Goal: Task Accomplishment & Management: Manage account settings

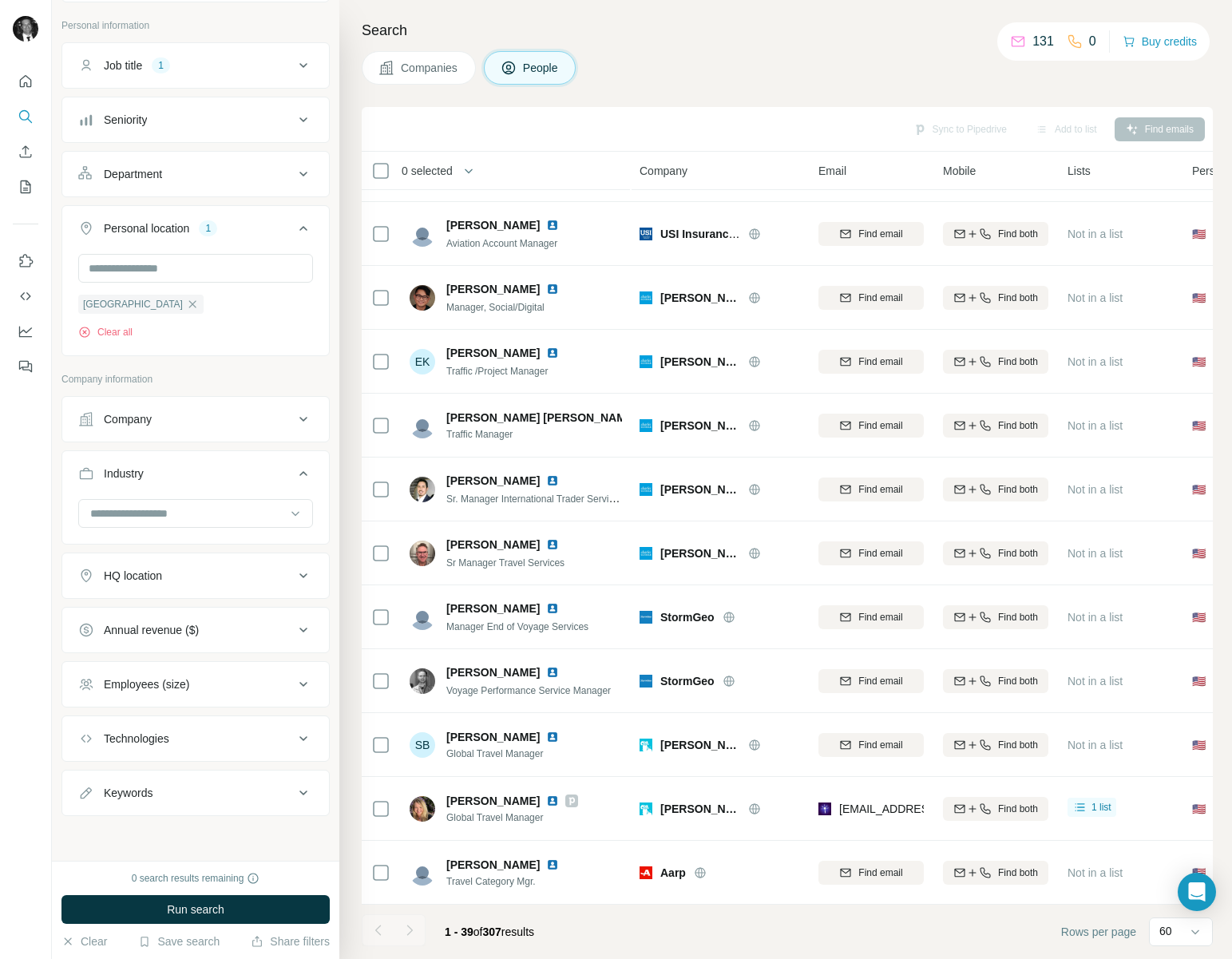
scroll to position [1776, 0]
click at [431, 70] on span "Companies" at bounding box center [430, 68] width 58 height 16
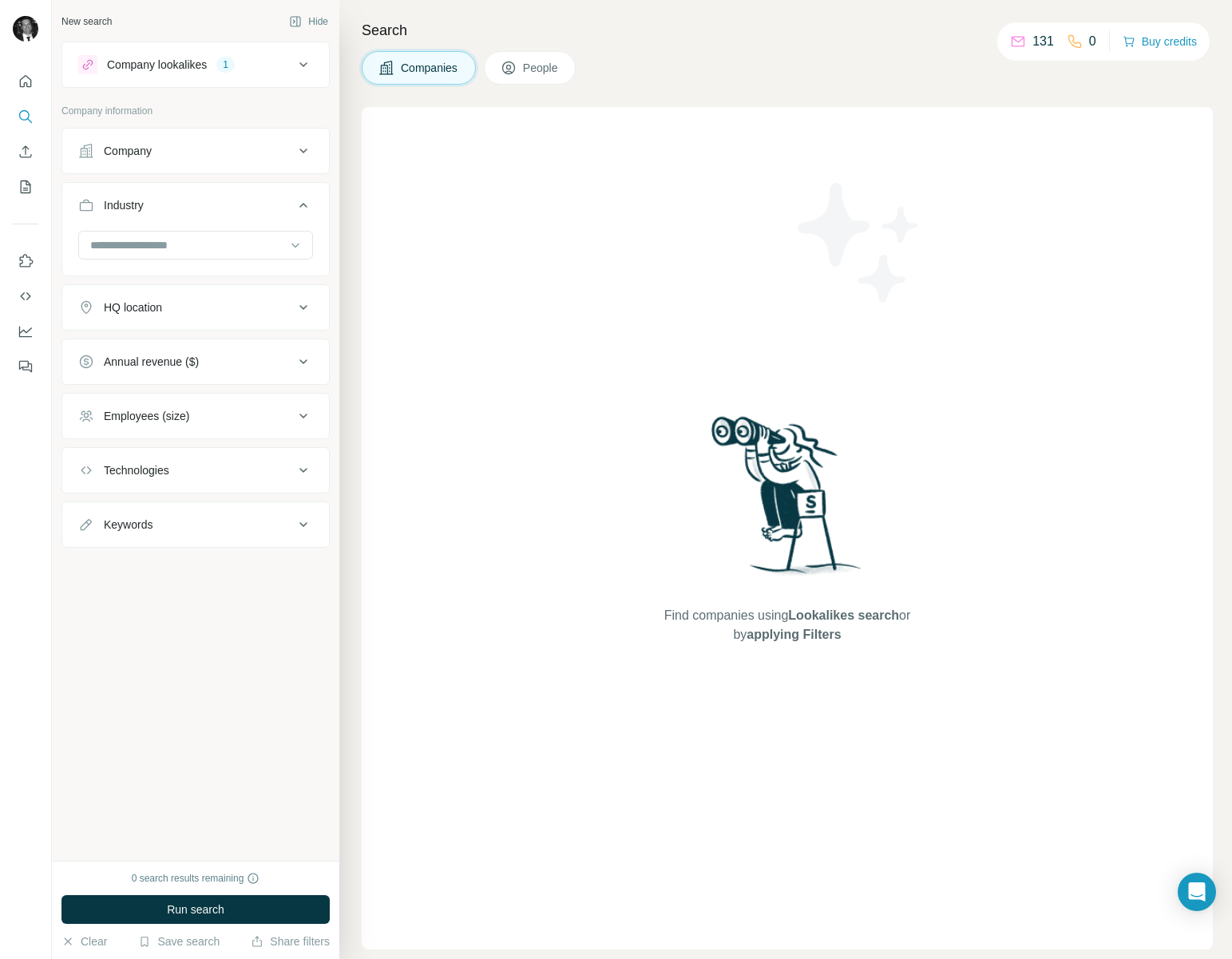
scroll to position [0, 0]
click at [525, 71] on span "People" at bounding box center [541, 68] width 36 height 16
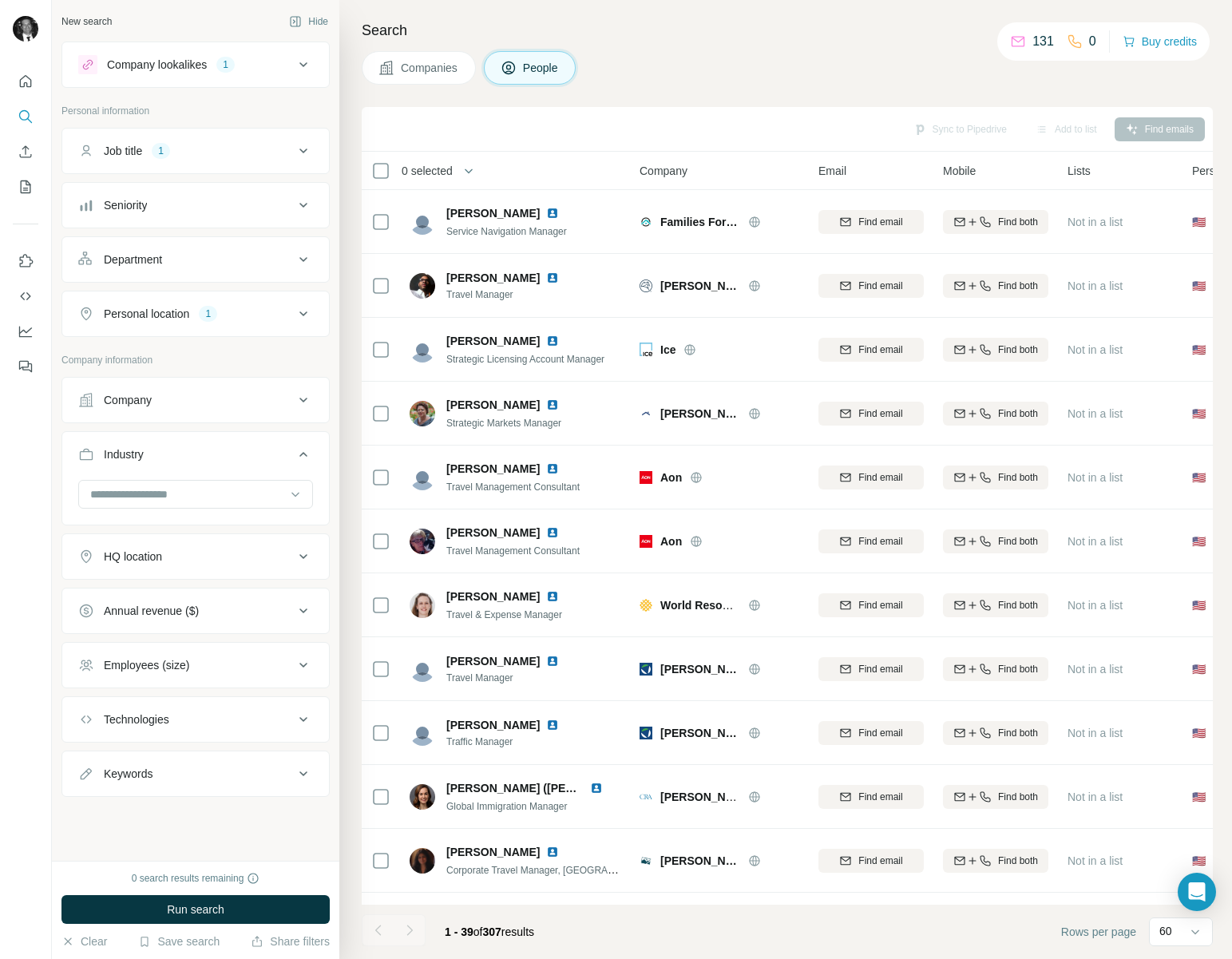
click at [308, 606] on icon at bounding box center [303, 610] width 19 height 19
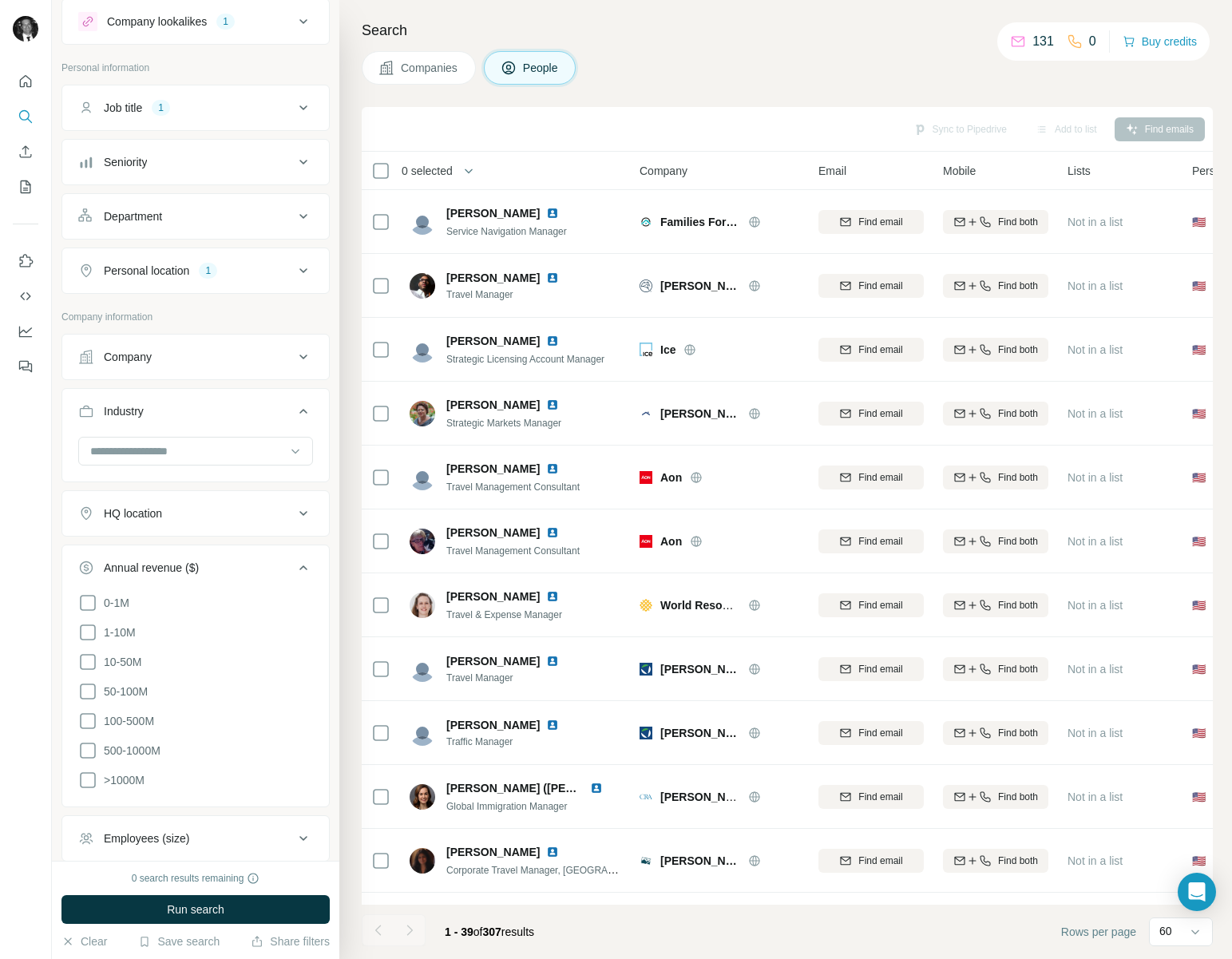
scroll to position [55, 0]
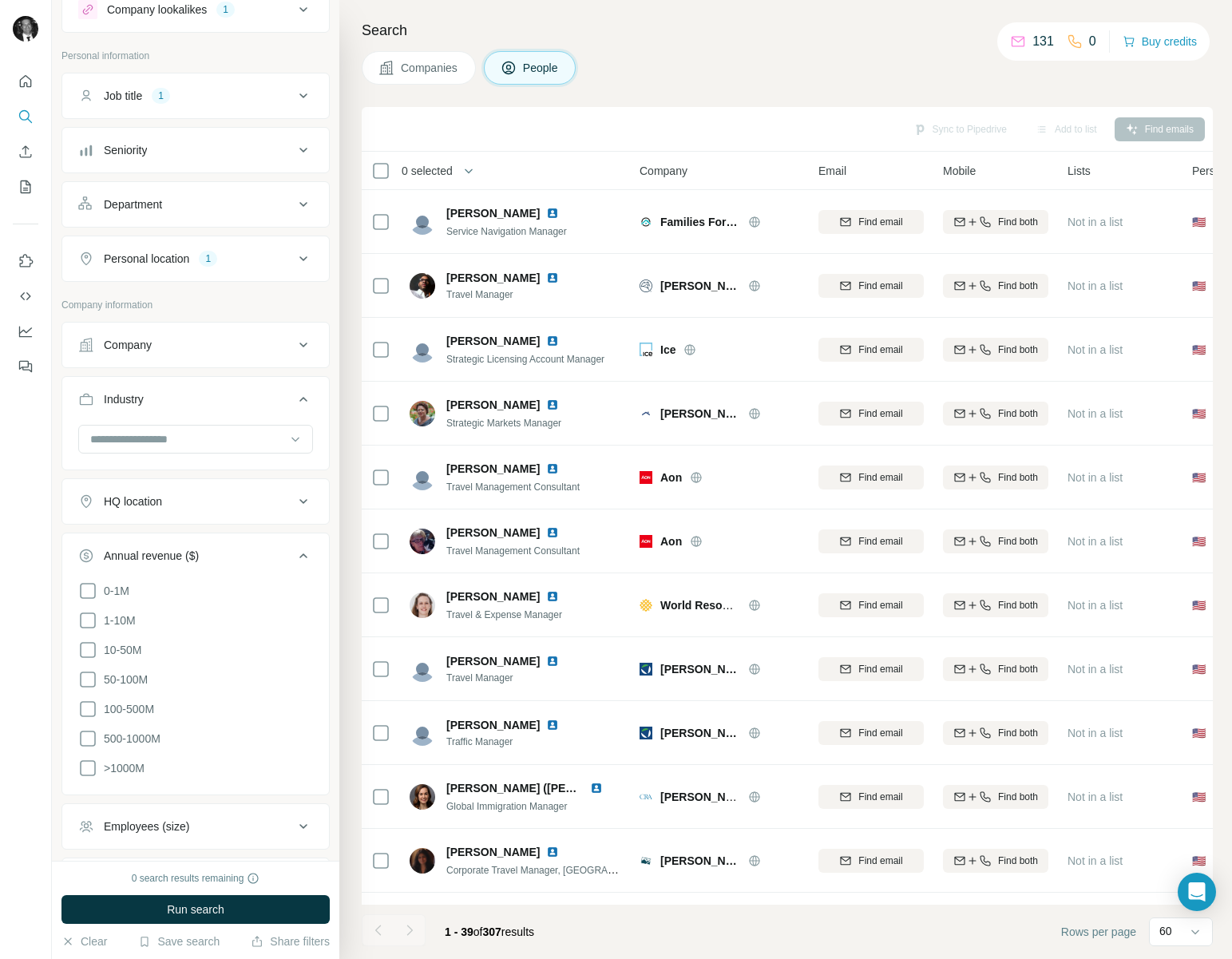
click at [198, 707] on li "100-500M" at bounding box center [195, 710] width 235 height 20
click at [88, 703] on icon at bounding box center [87, 709] width 19 height 19
click at [88, 729] on icon at bounding box center [87, 738] width 19 height 19
click at [88, 763] on icon at bounding box center [87, 768] width 19 height 19
click at [132, 921] on button "Run search" at bounding box center [195, 909] width 268 height 29
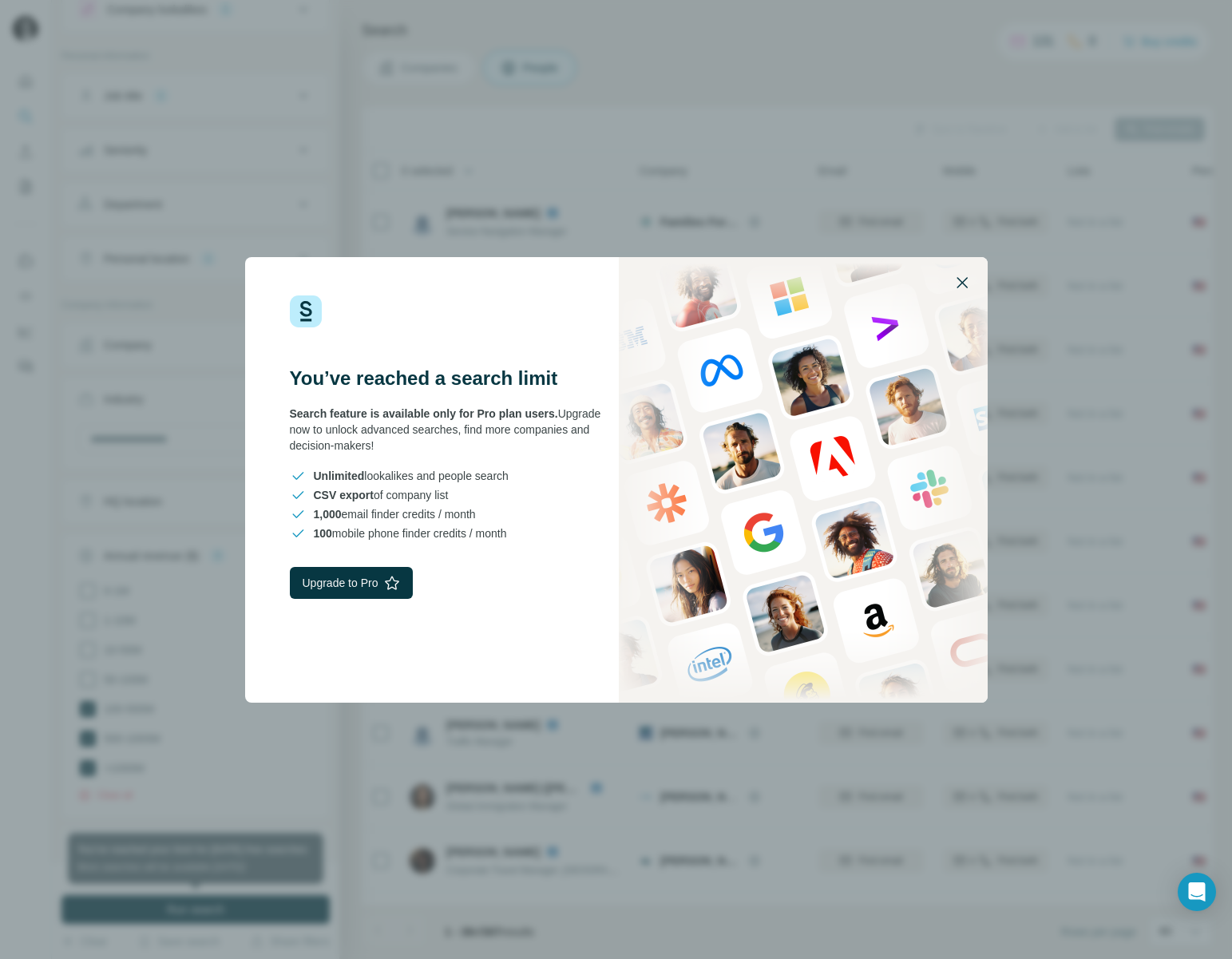
click at [962, 280] on icon "button" at bounding box center [961, 282] width 19 height 19
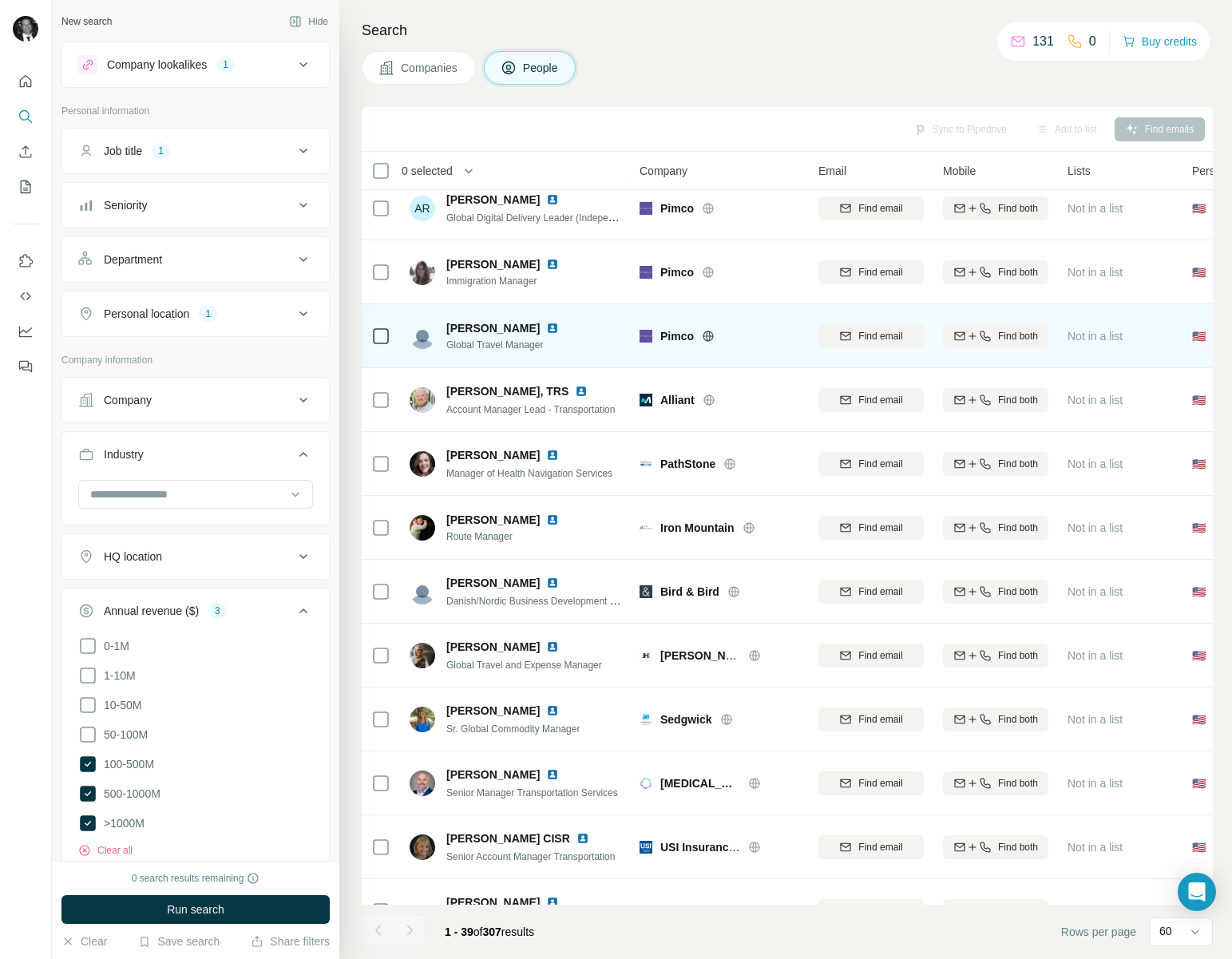
scroll to position [1096, 0]
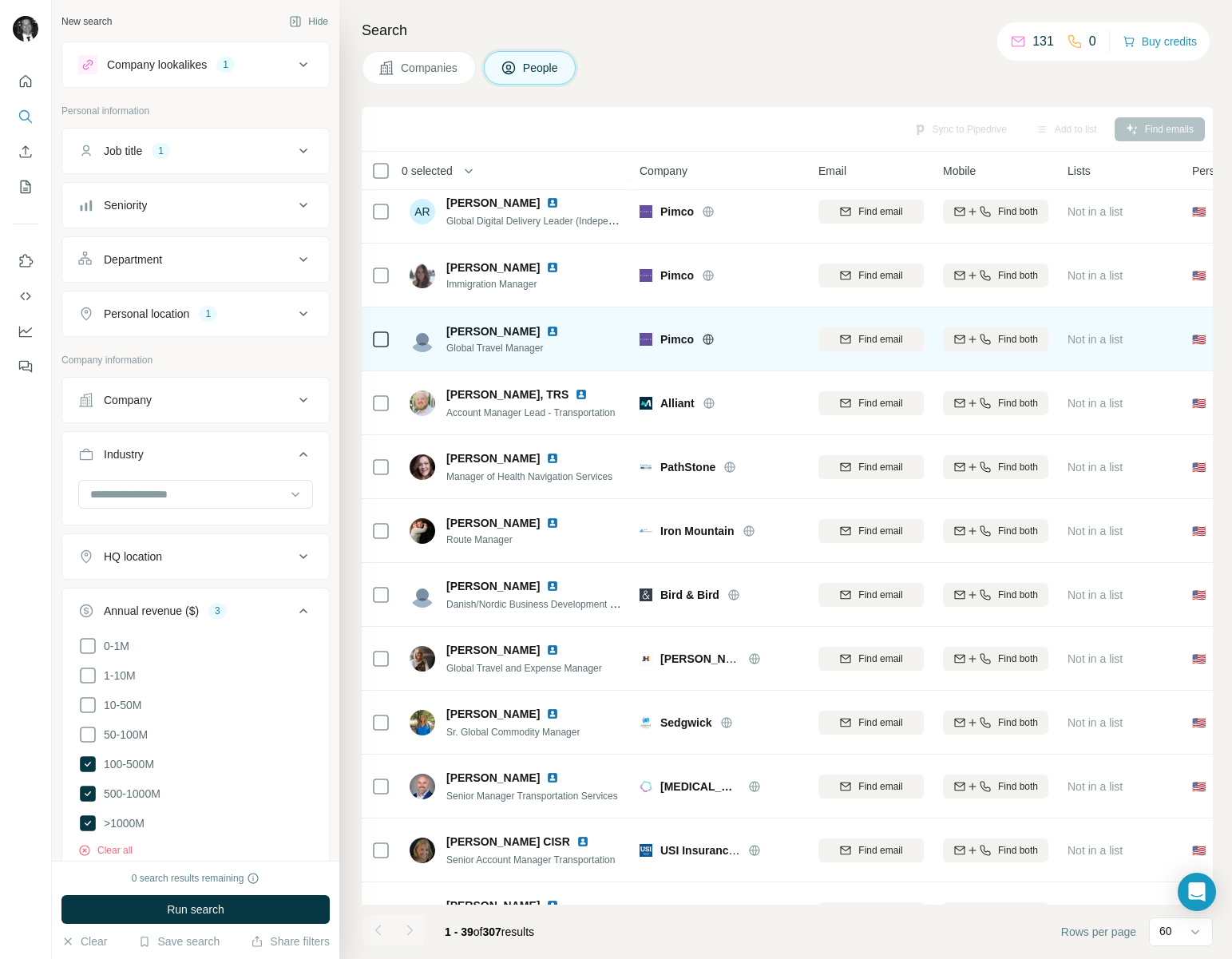
click at [706, 338] on icon at bounding box center [708, 339] width 4 height 11
click at [985, 340] on icon "button" at bounding box center [985, 339] width 13 height 13
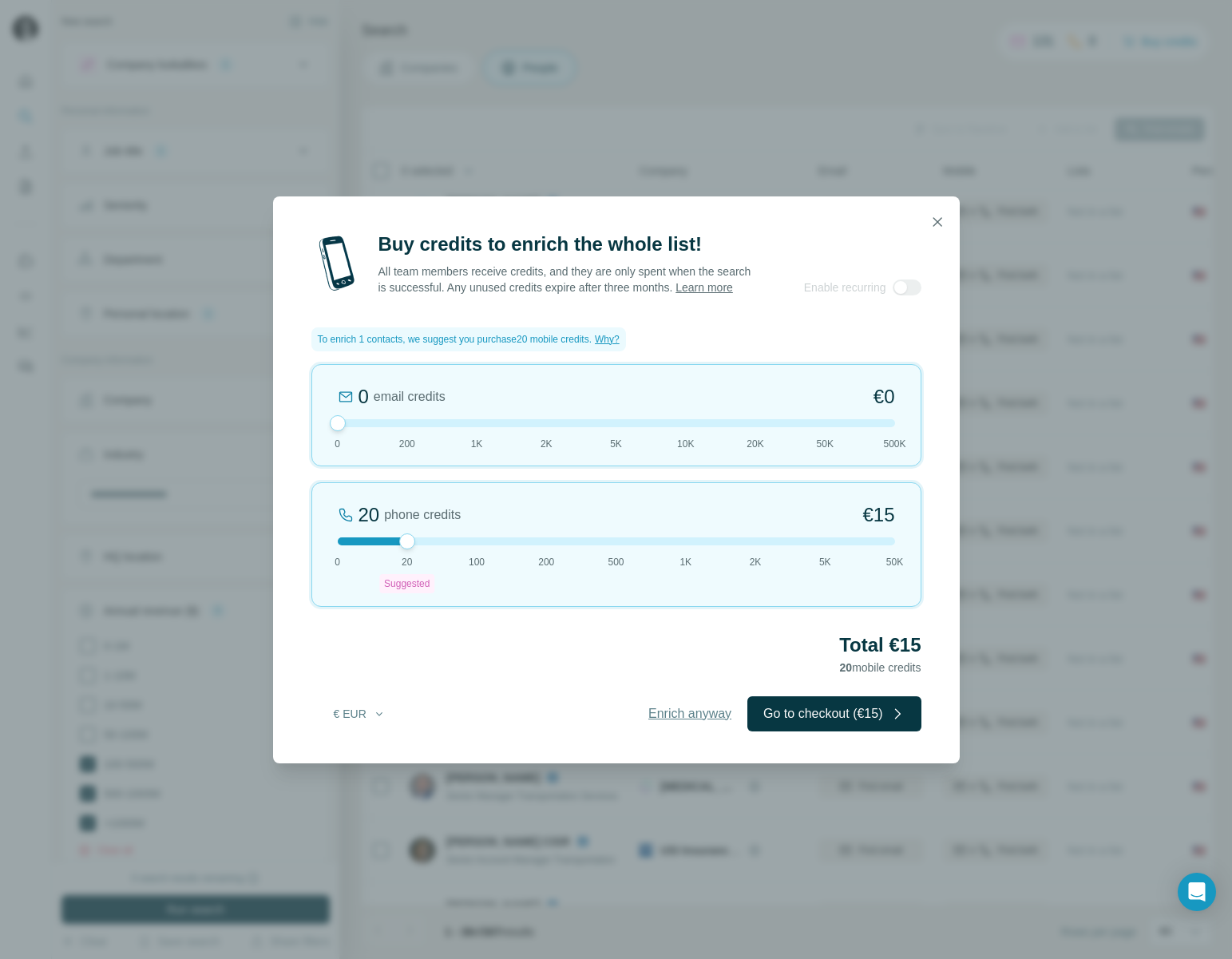
click at [677, 715] on span "Enrich anyway" at bounding box center [690, 713] width 83 height 19
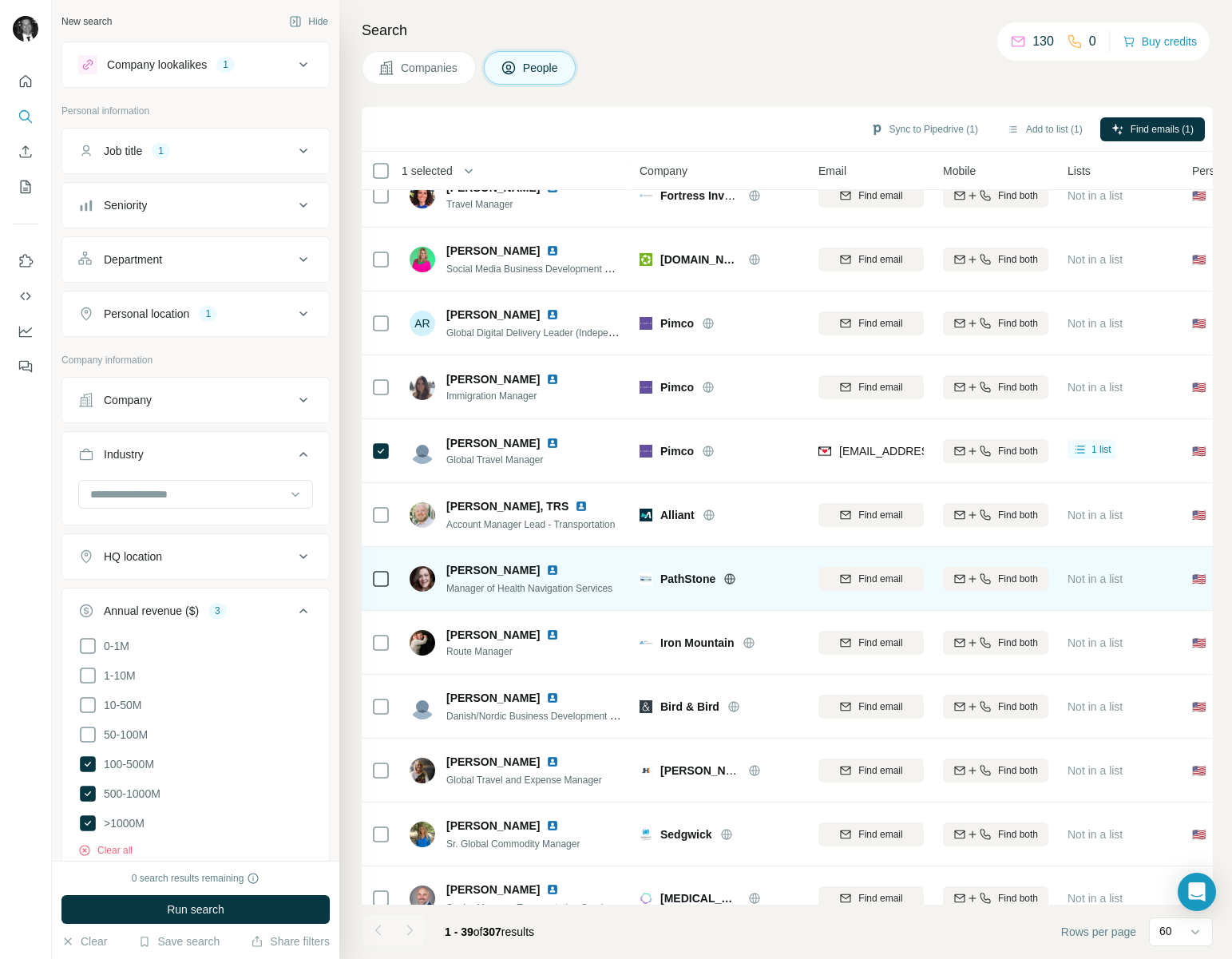
scroll to position [988, 0]
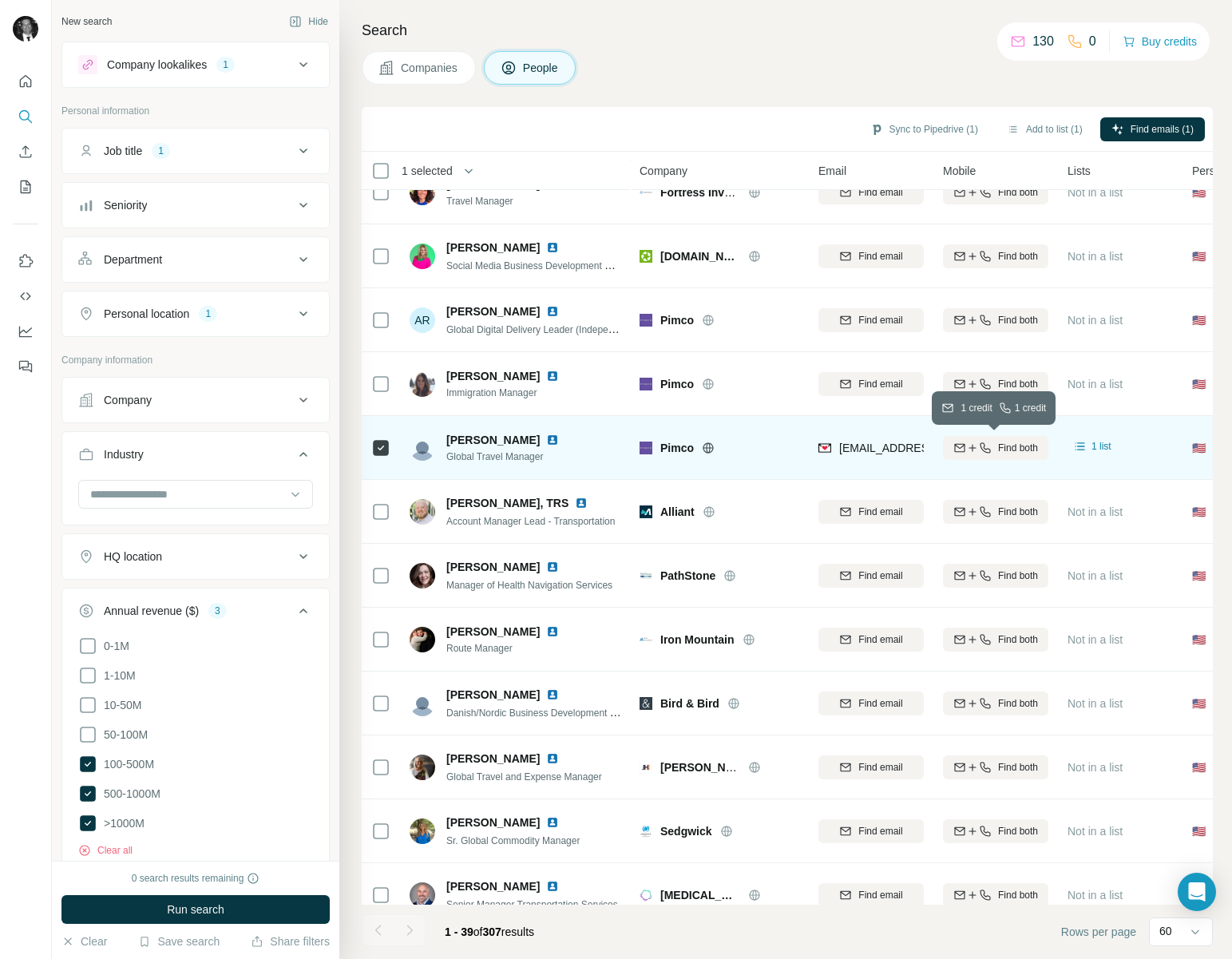
click at [1015, 446] on span "Find both" at bounding box center [1018, 447] width 40 height 15
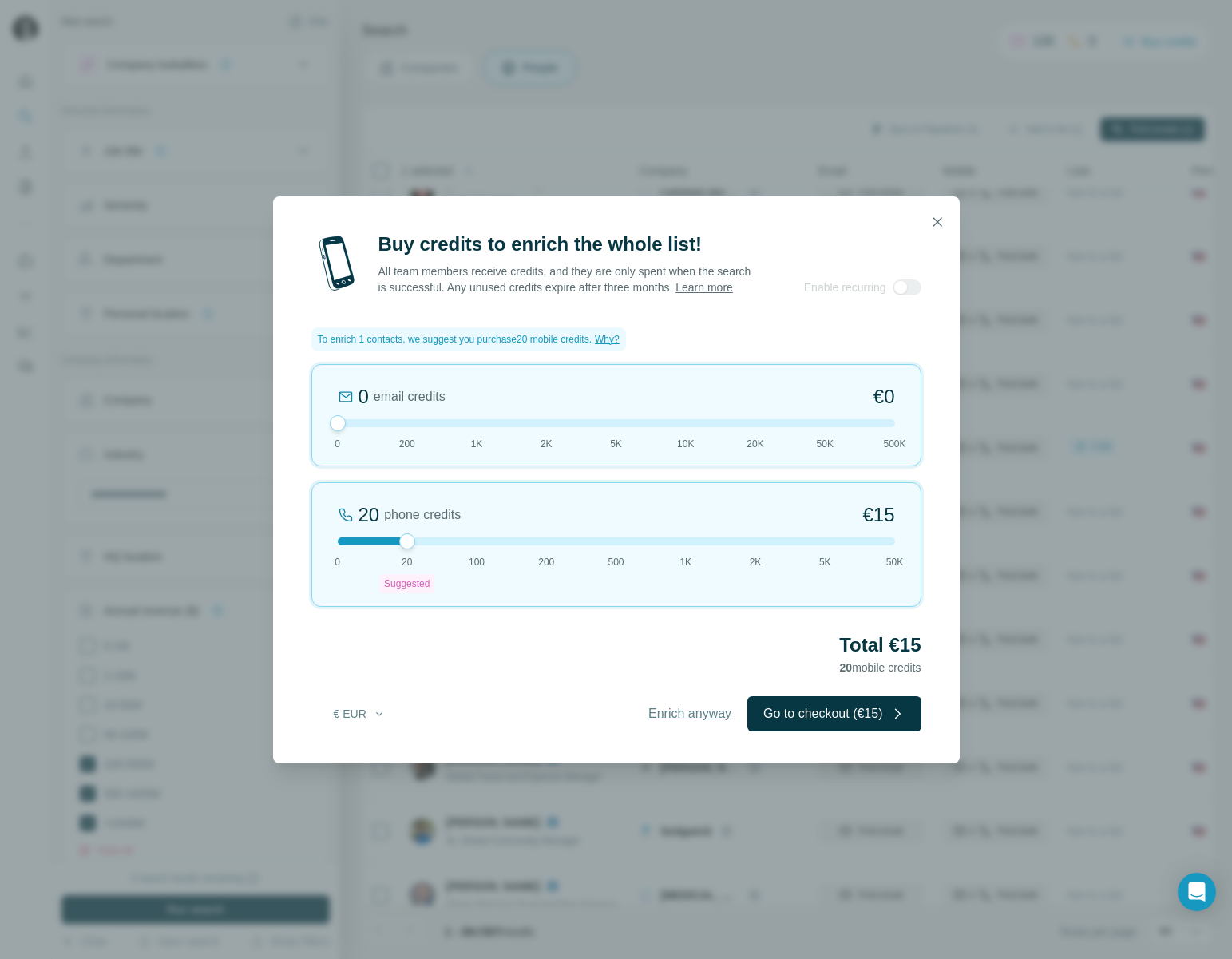
click at [685, 719] on span "Enrich anyway" at bounding box center [690, 713] width 83 height 19
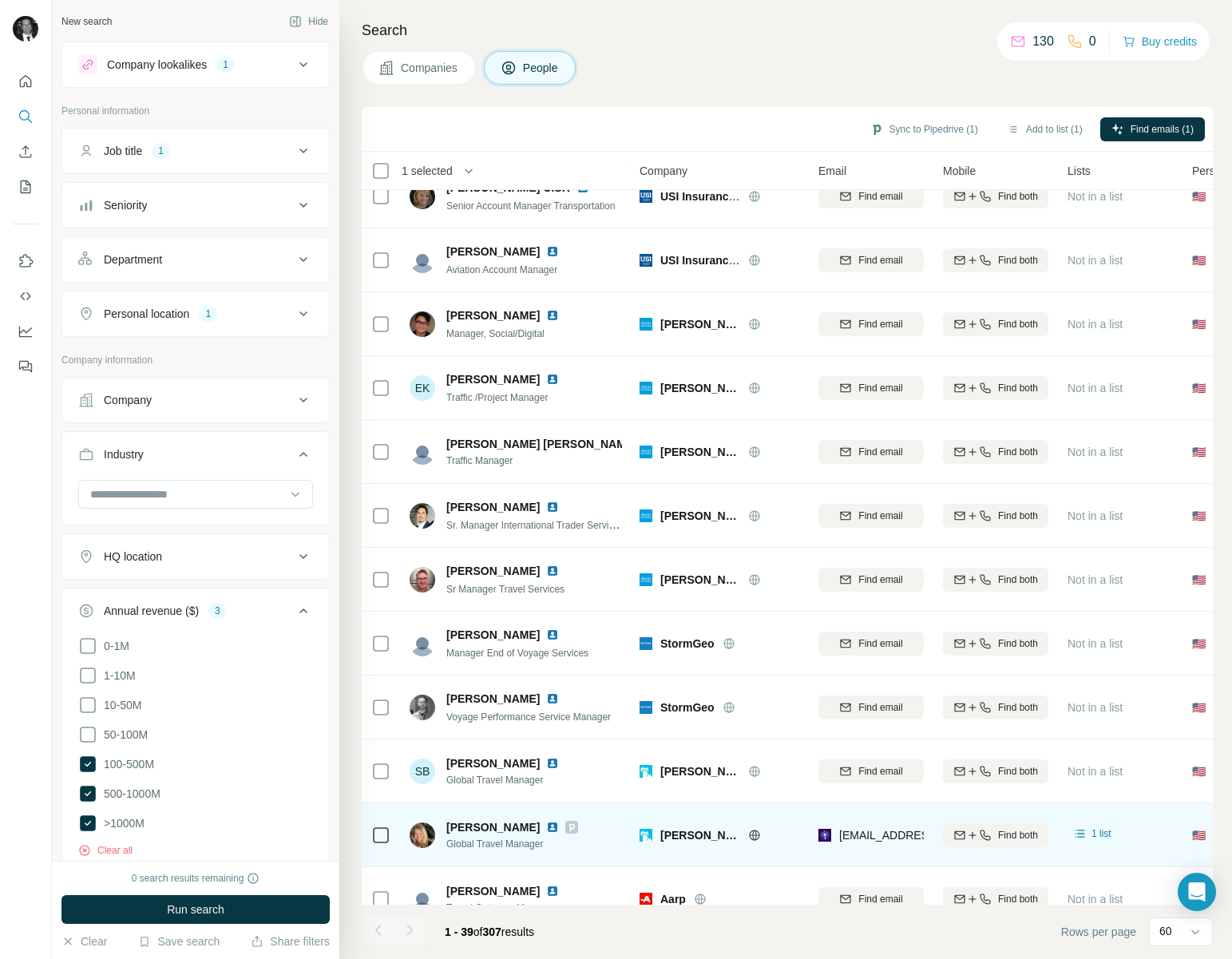
scroll to position [1776, 0]
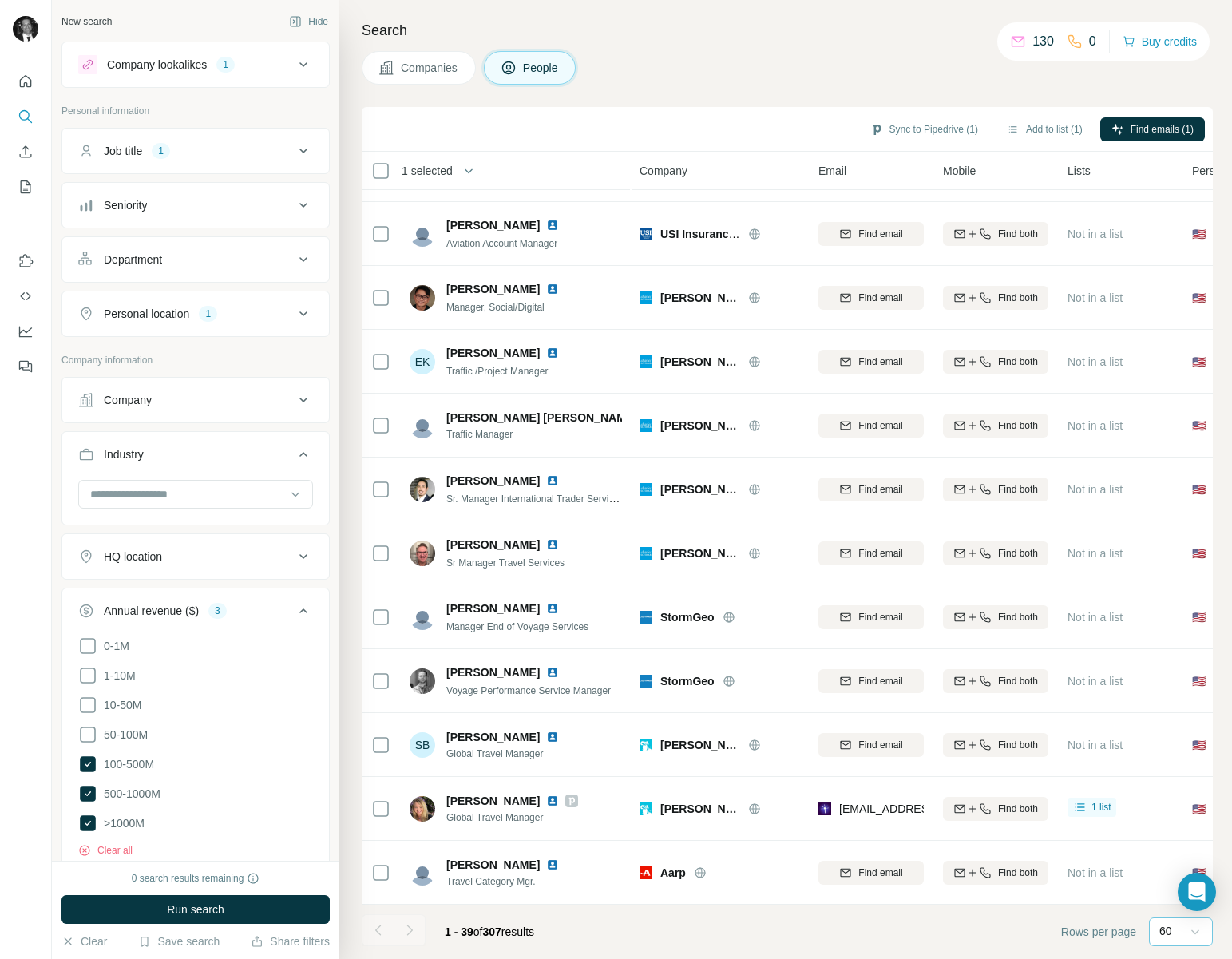
click at [1195, 932] on icon at bounding box center [1195, 931] width 16 height 16
click at [1170, 942] on div "60" at bounding box center [1179, 932] width 40 height 28
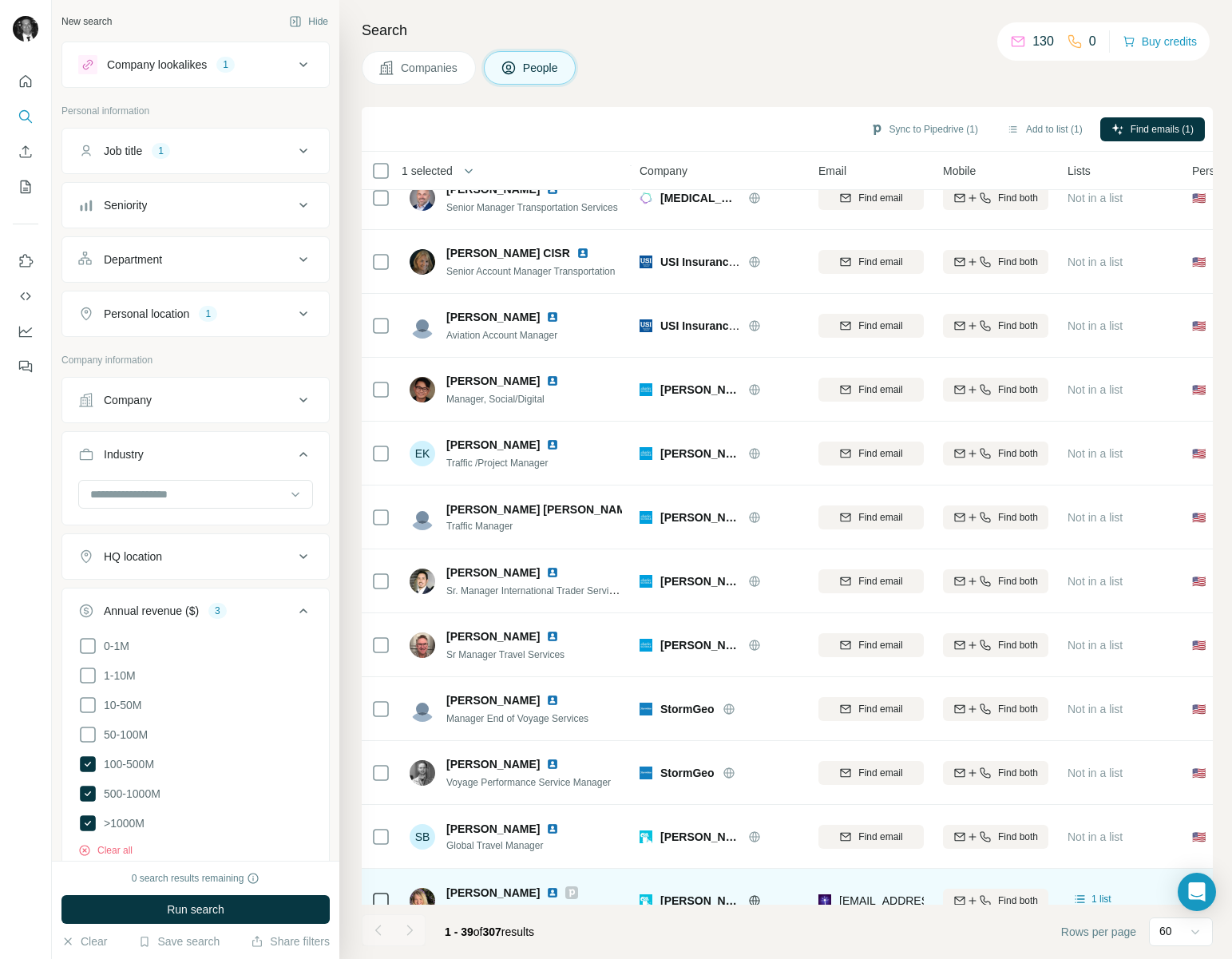
scroll to position [1776, 0]
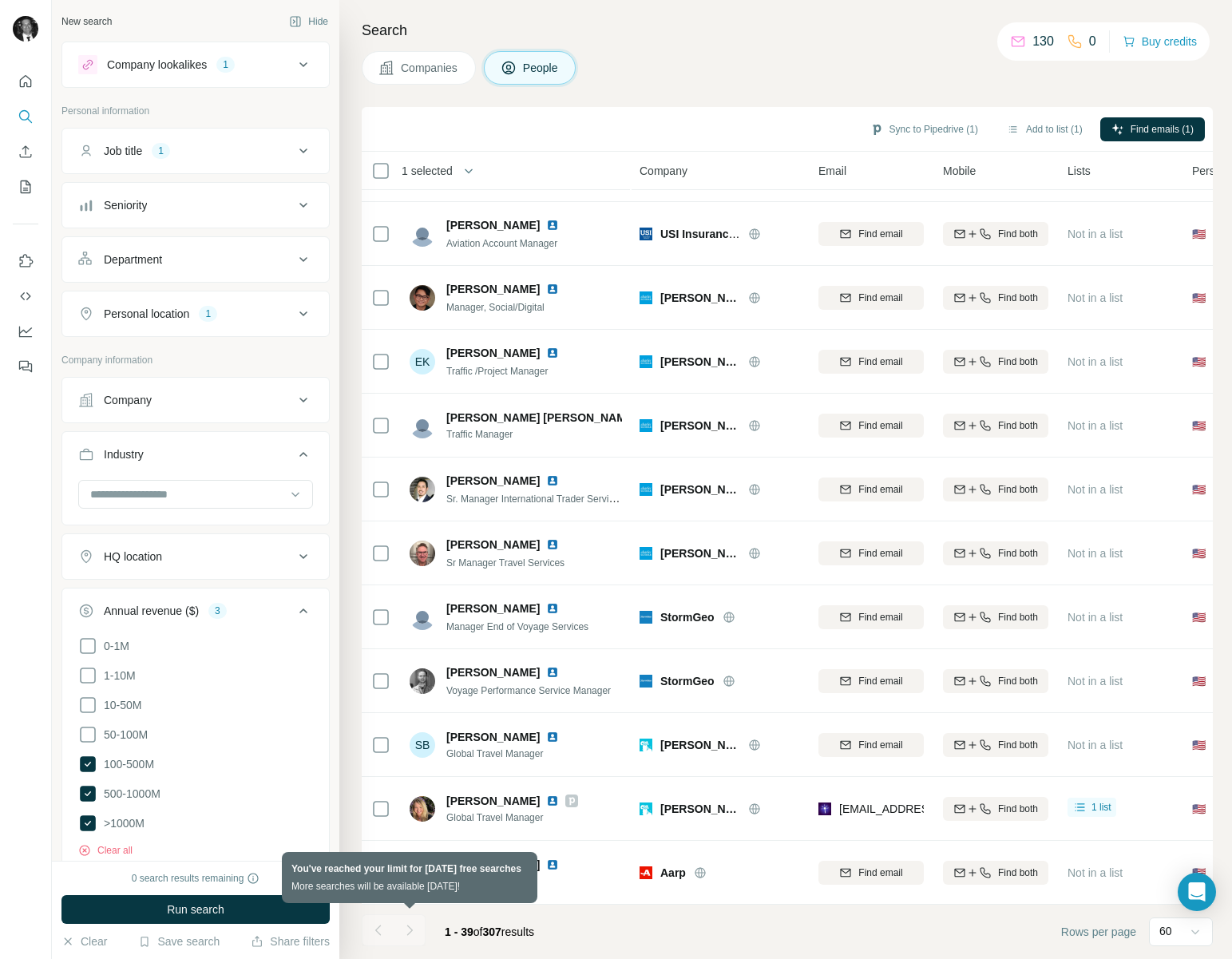
click at [411, 934] on div at bounding box center [409, 929] width 32 height 32
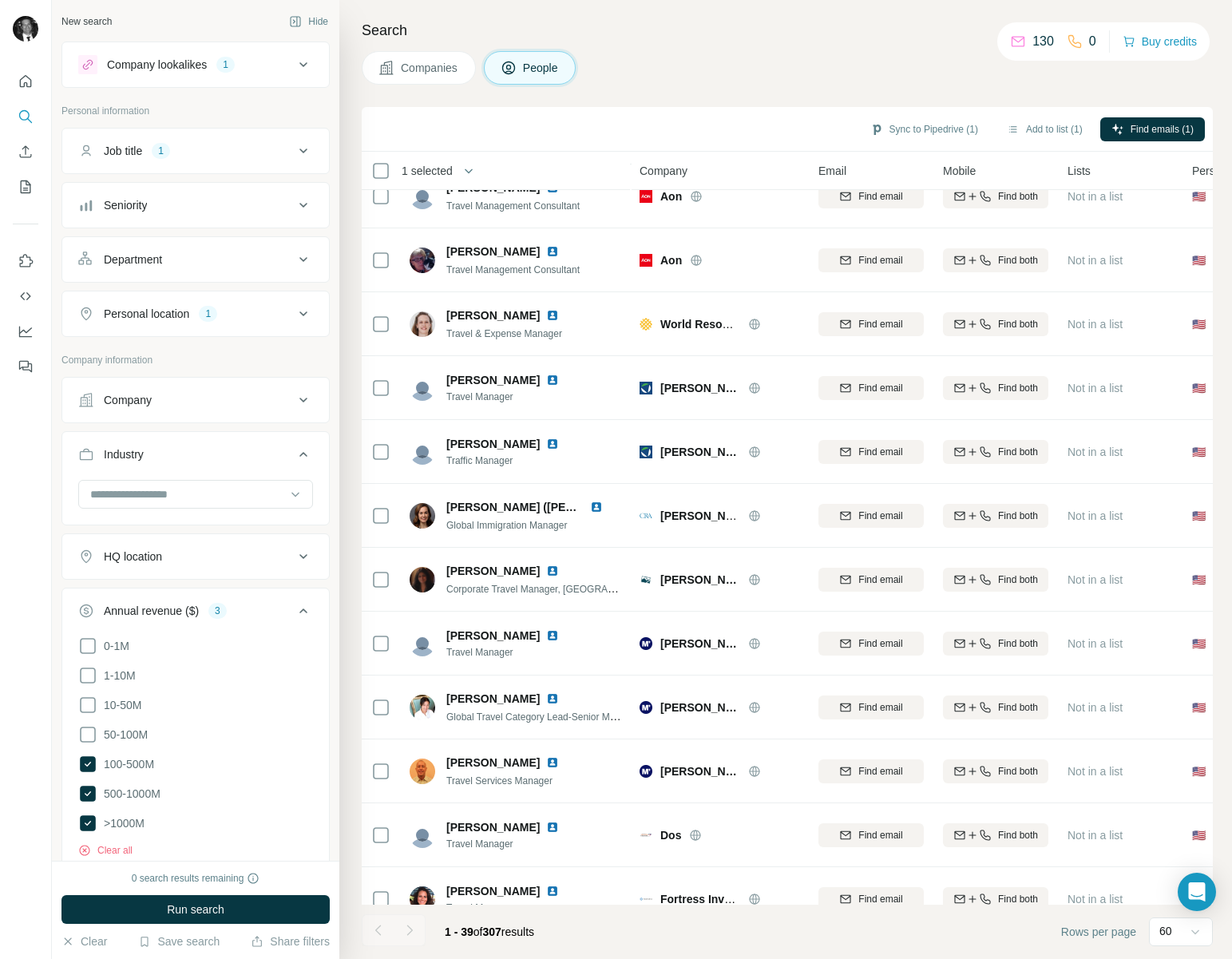
scroll to position [0, 0]
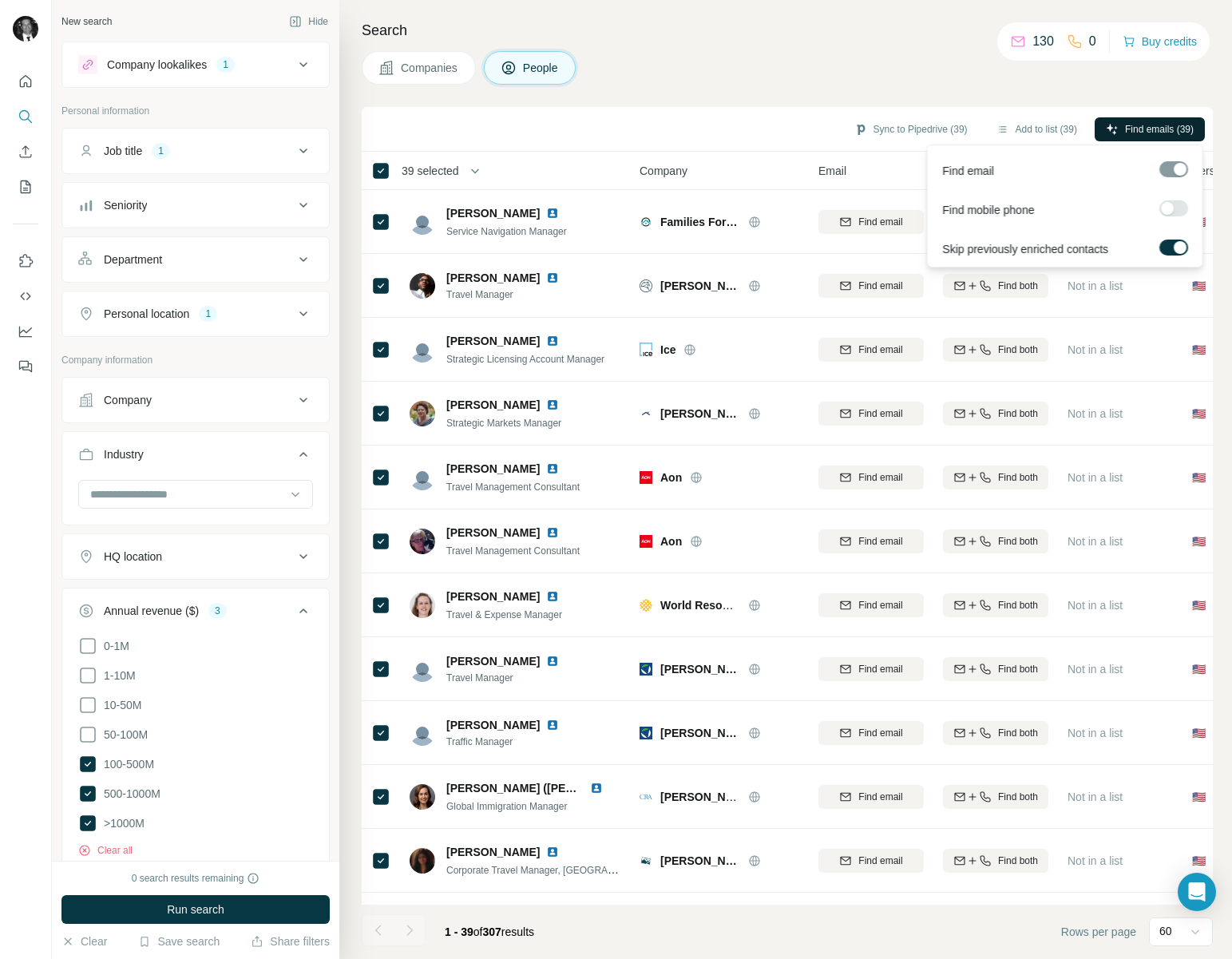
click at [1131, 130] on span "Find emails (39)" at bounding box center [1159, 129] width 69 height 15
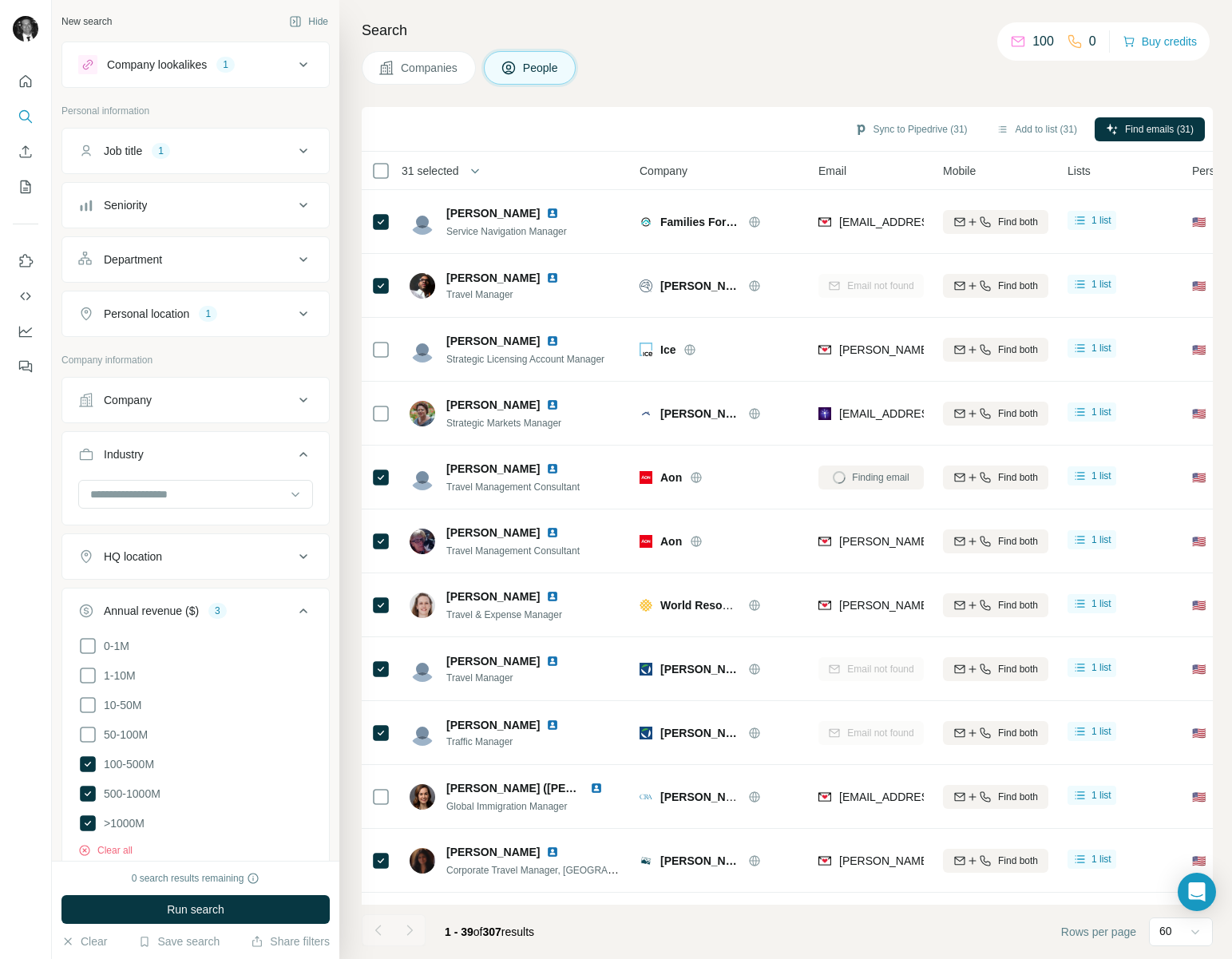
click at [816, 143] on div "Sync to Pipedrive (31) Add to list (31) Find emails (31)" at bounding box center [787, 129] width 851 height 44
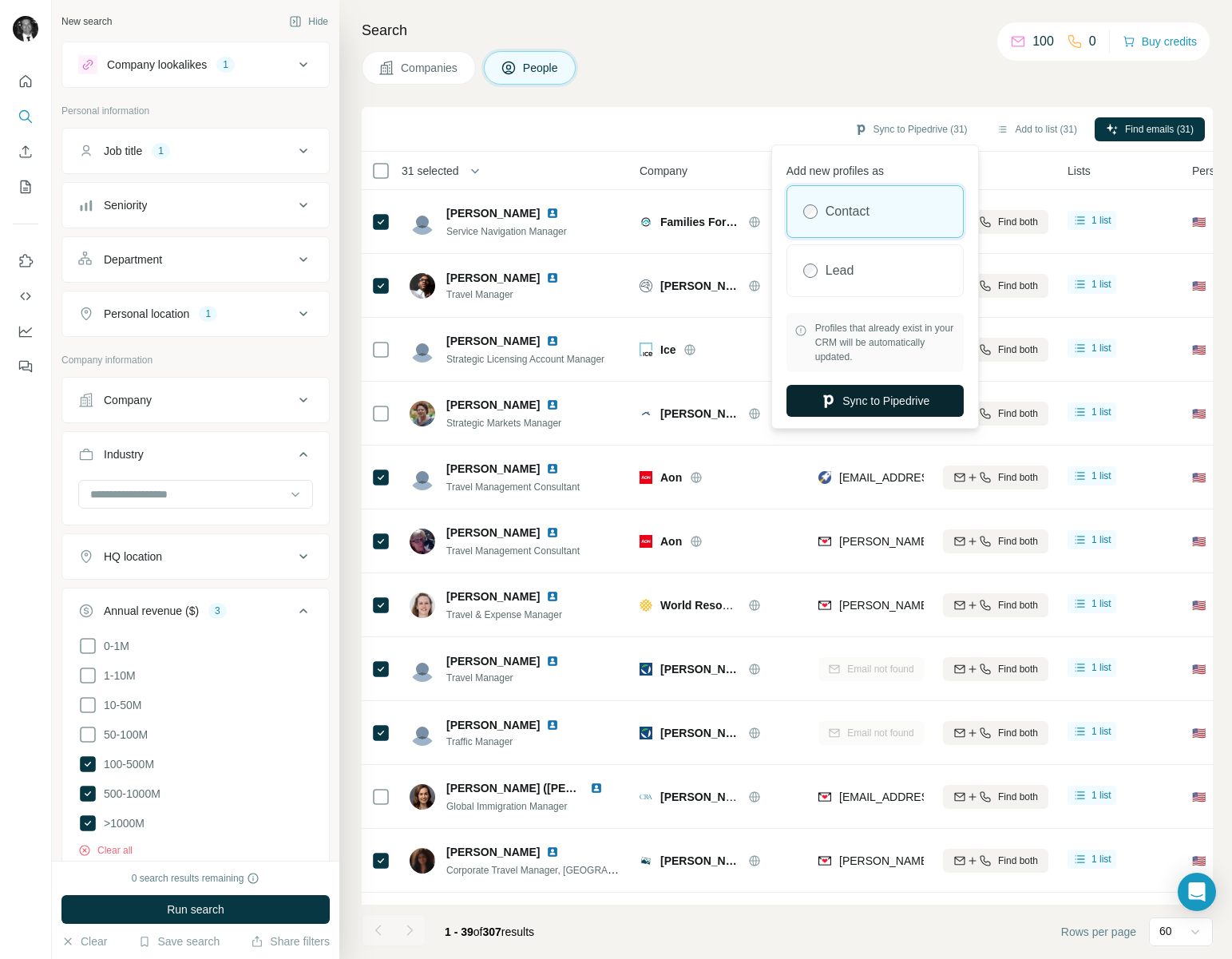
click at [895, 398] on button "Sync to Pipedrive" at bounding box center [875, 400] width 177 height 32
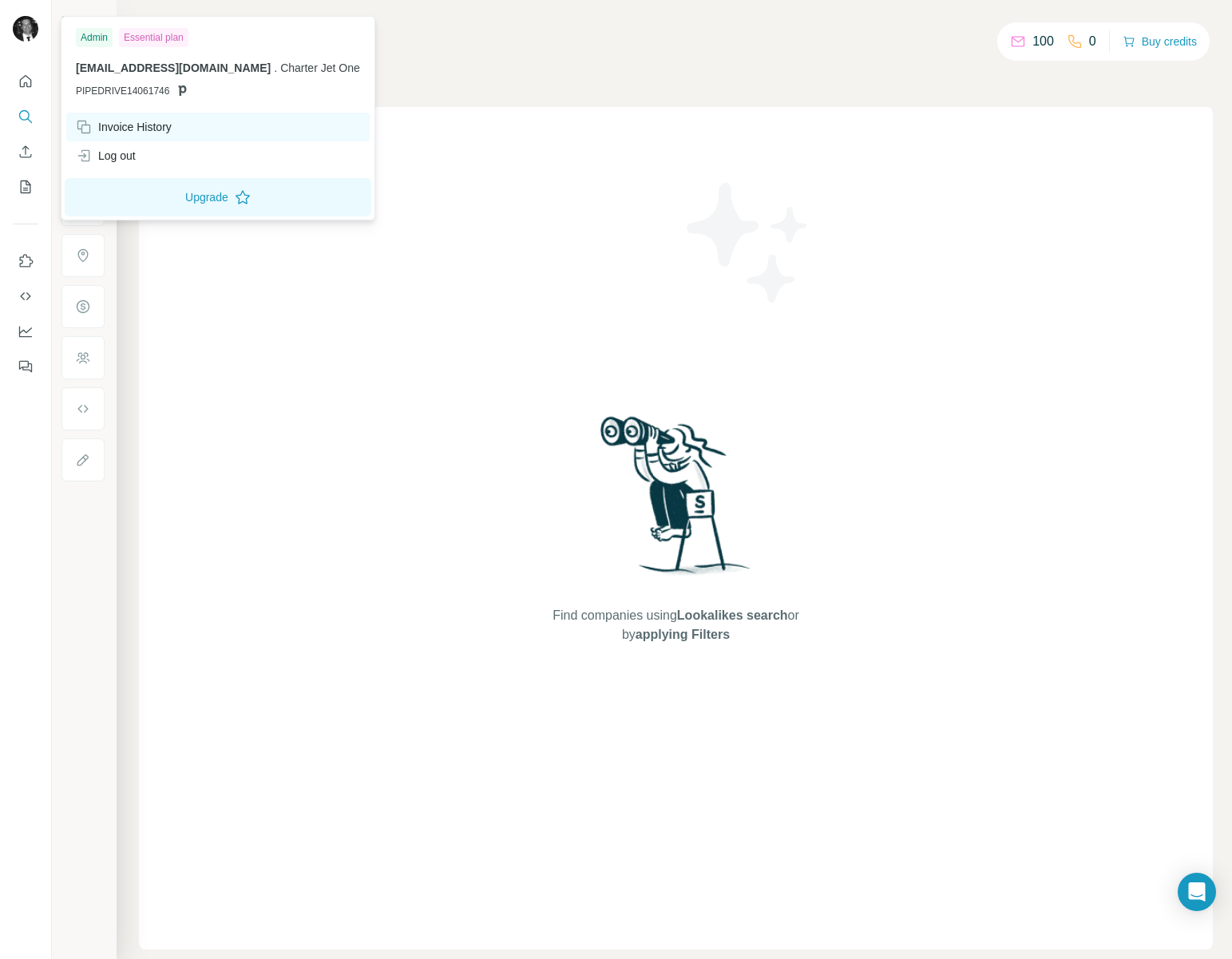
click at [120, 124] on div "Invoice History" at bounding box center [123, 127] width 96 height 16
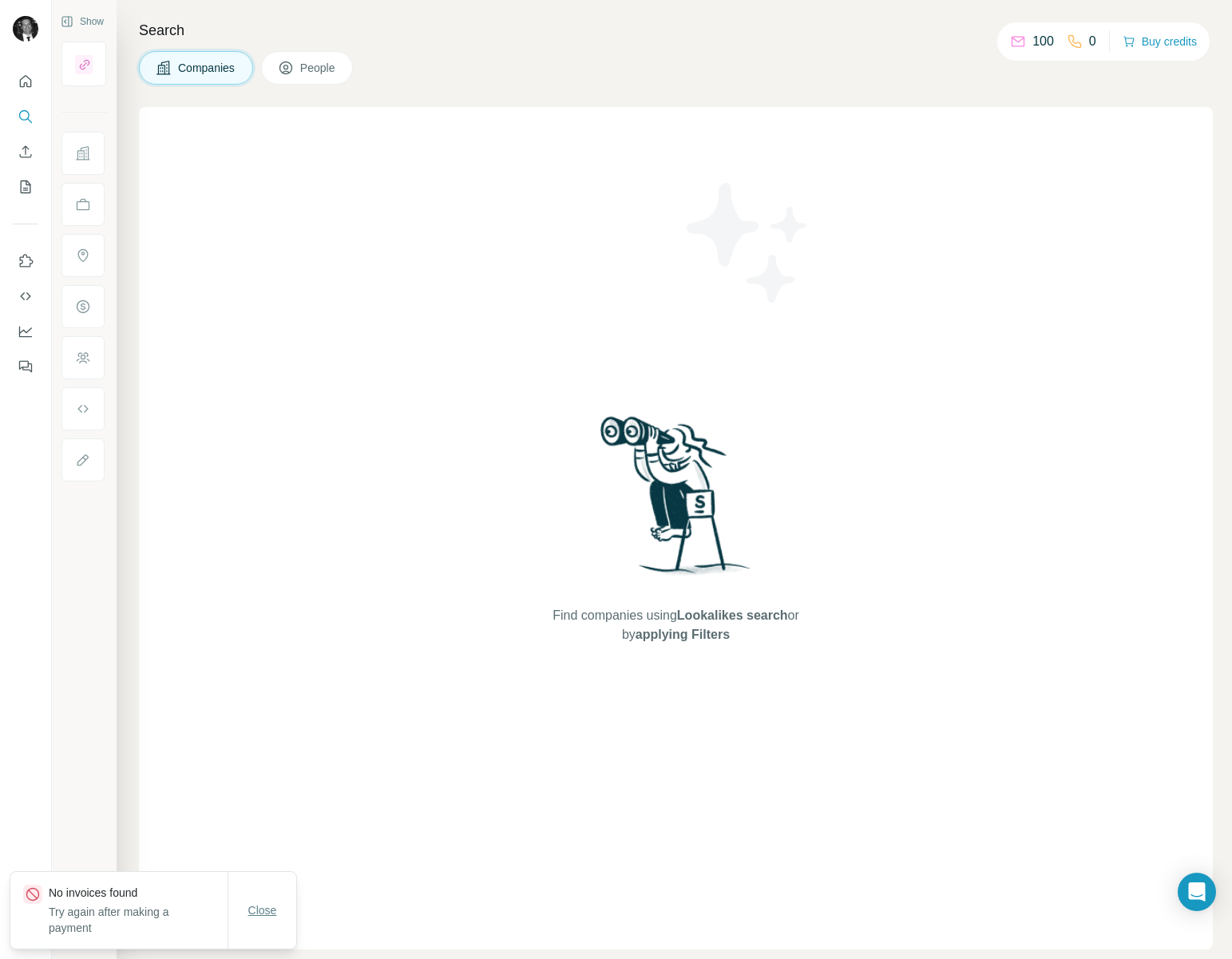
click at [268, 903] on span "Close" at bounding box center [262, 910] width 29 height 16
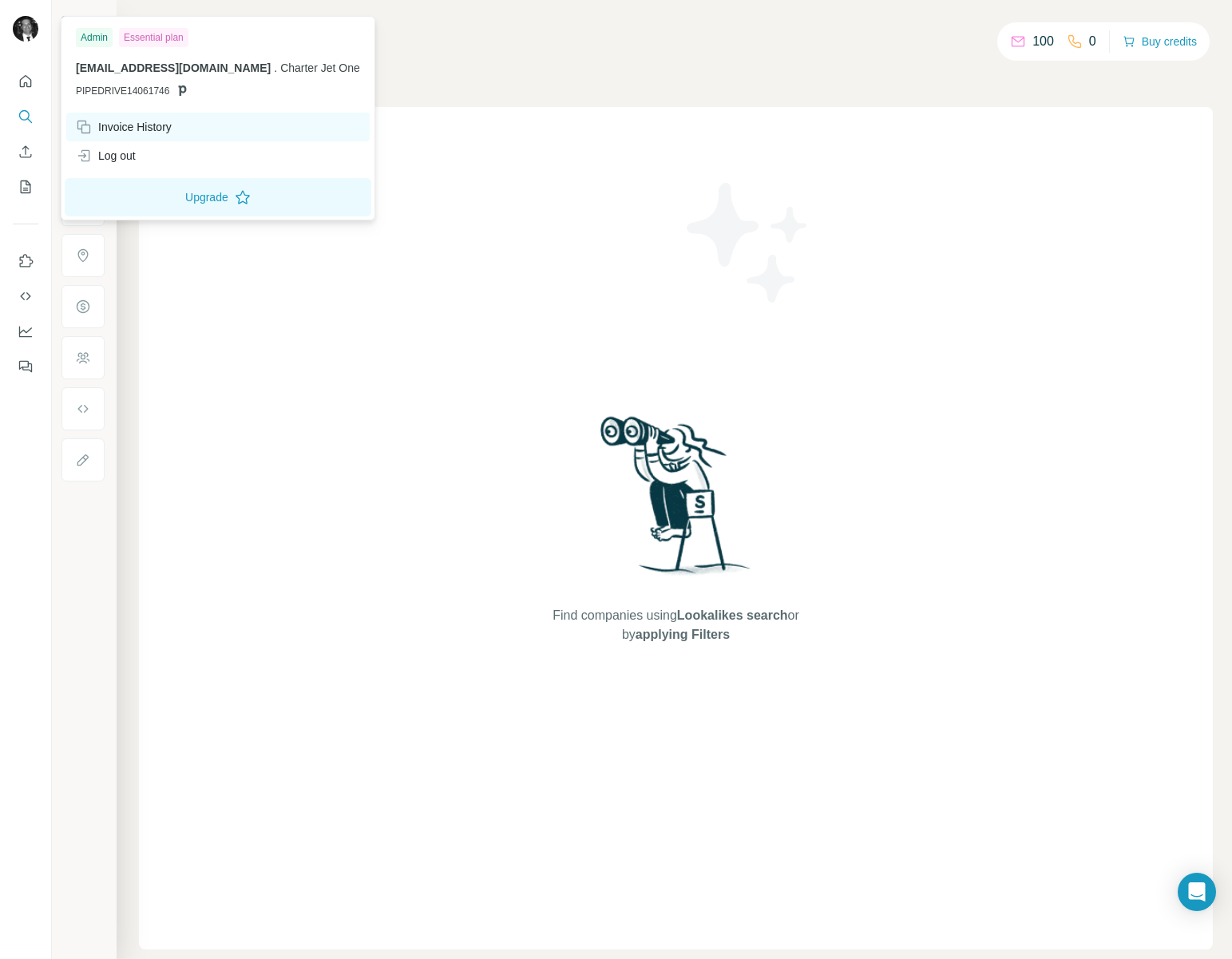
click at [111, 128] on div "Invoice History" at bounding box center [123, 127] width 96 height 16
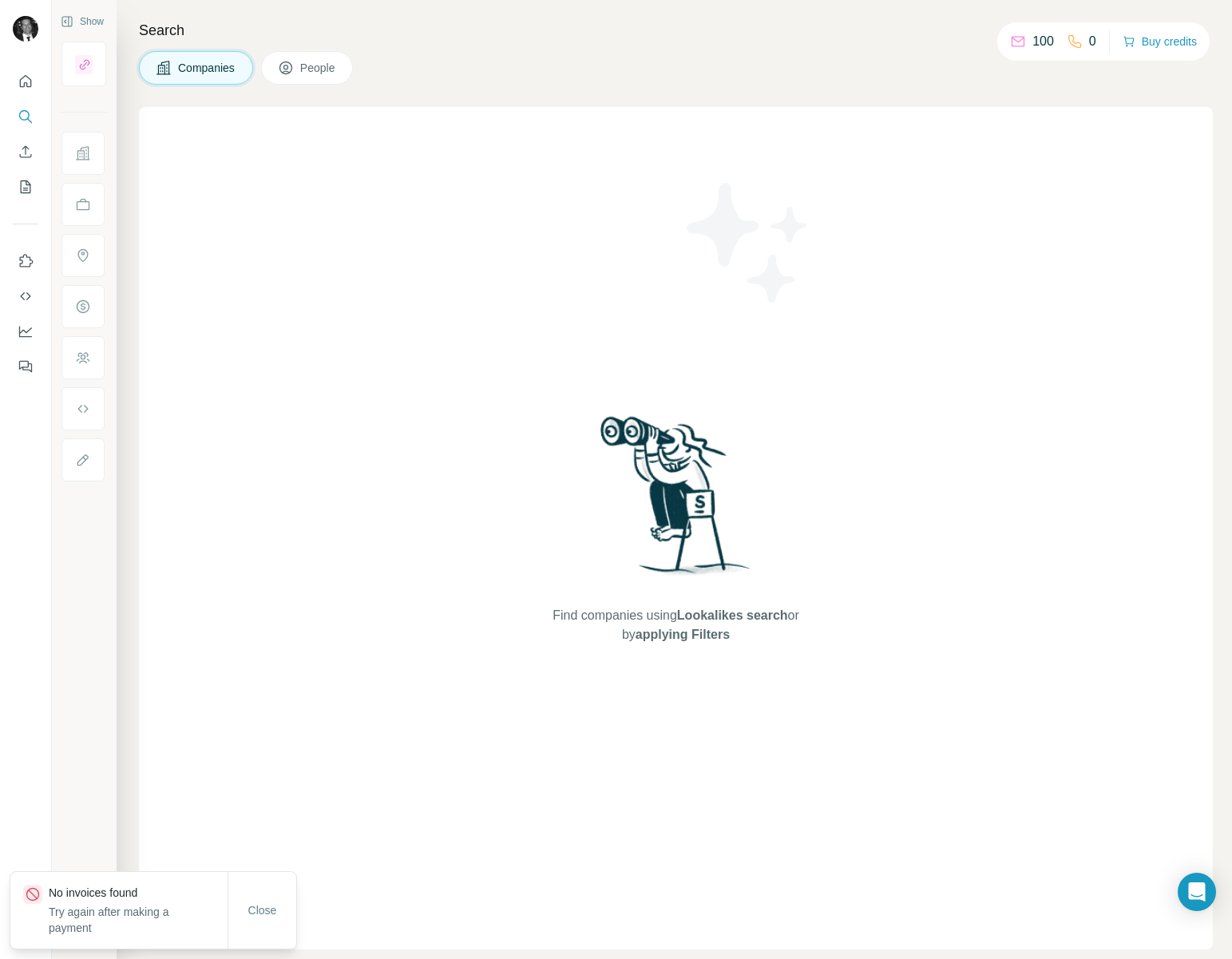
click at [266, 894] on div "Close" at bounding box center [262, 910] width 68 height 32
click at [254, 923] on button "Close" at bounding box center [263, 910] width 51 height 29
click at [25, 76] on icon "Quick start" at bounding box center [26, 82] width 16 height 16
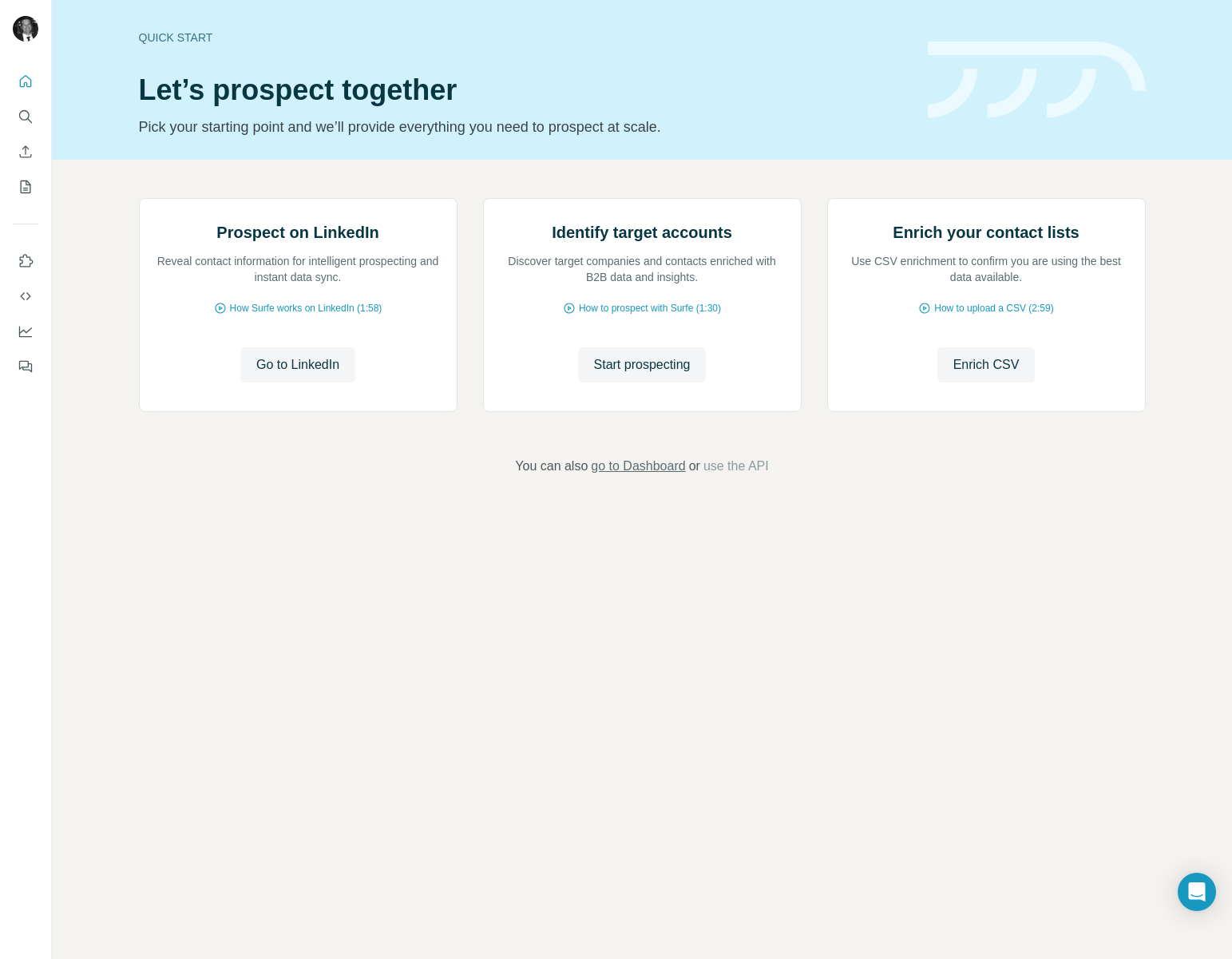
click at [634, 476] on span "go to Dashboard" at bounding box center [638, 465] width 95 height 19
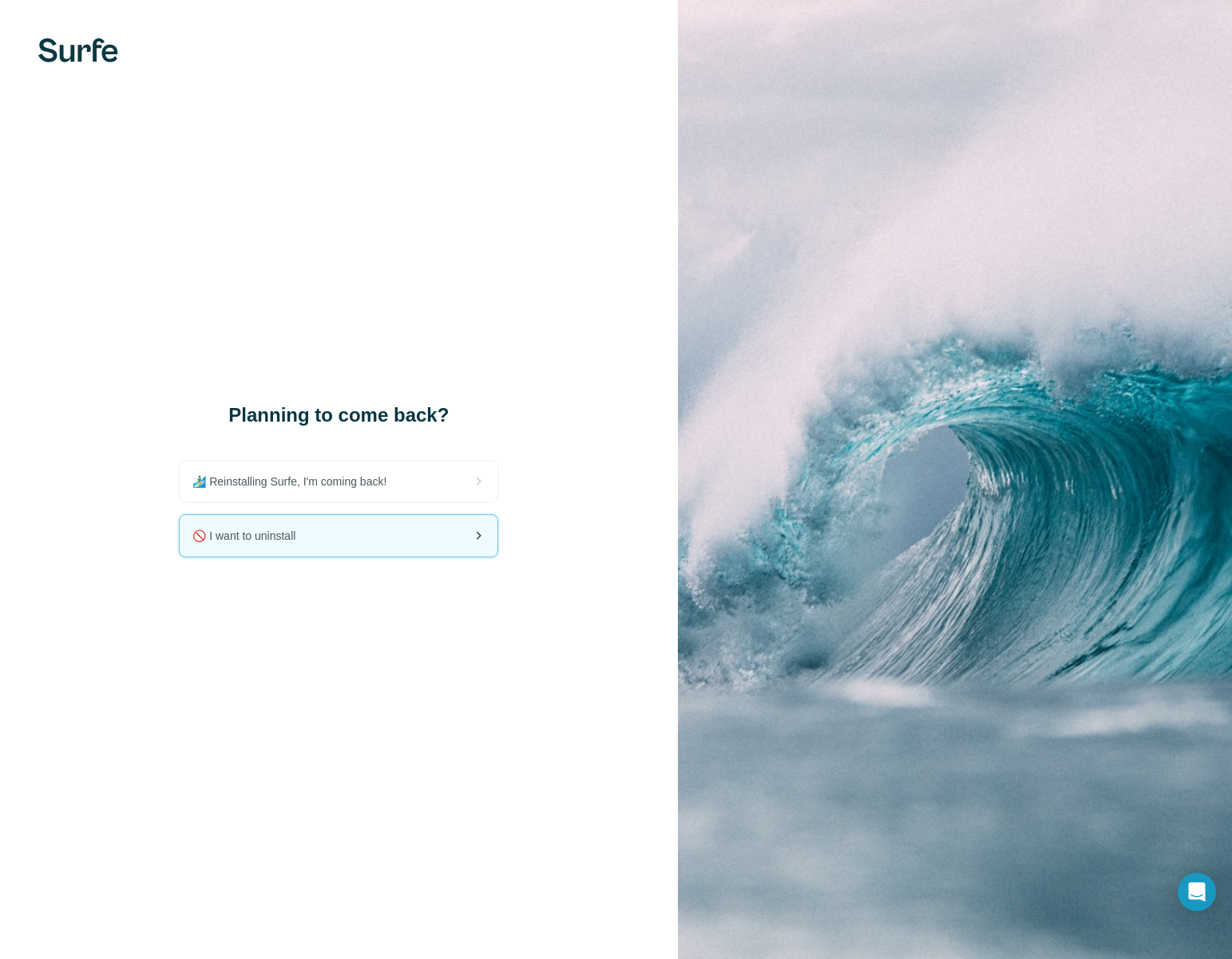
click at [367, 548] on div "🚫 I want to uninstall" at bounding box center [338, 535] width 317 height 41
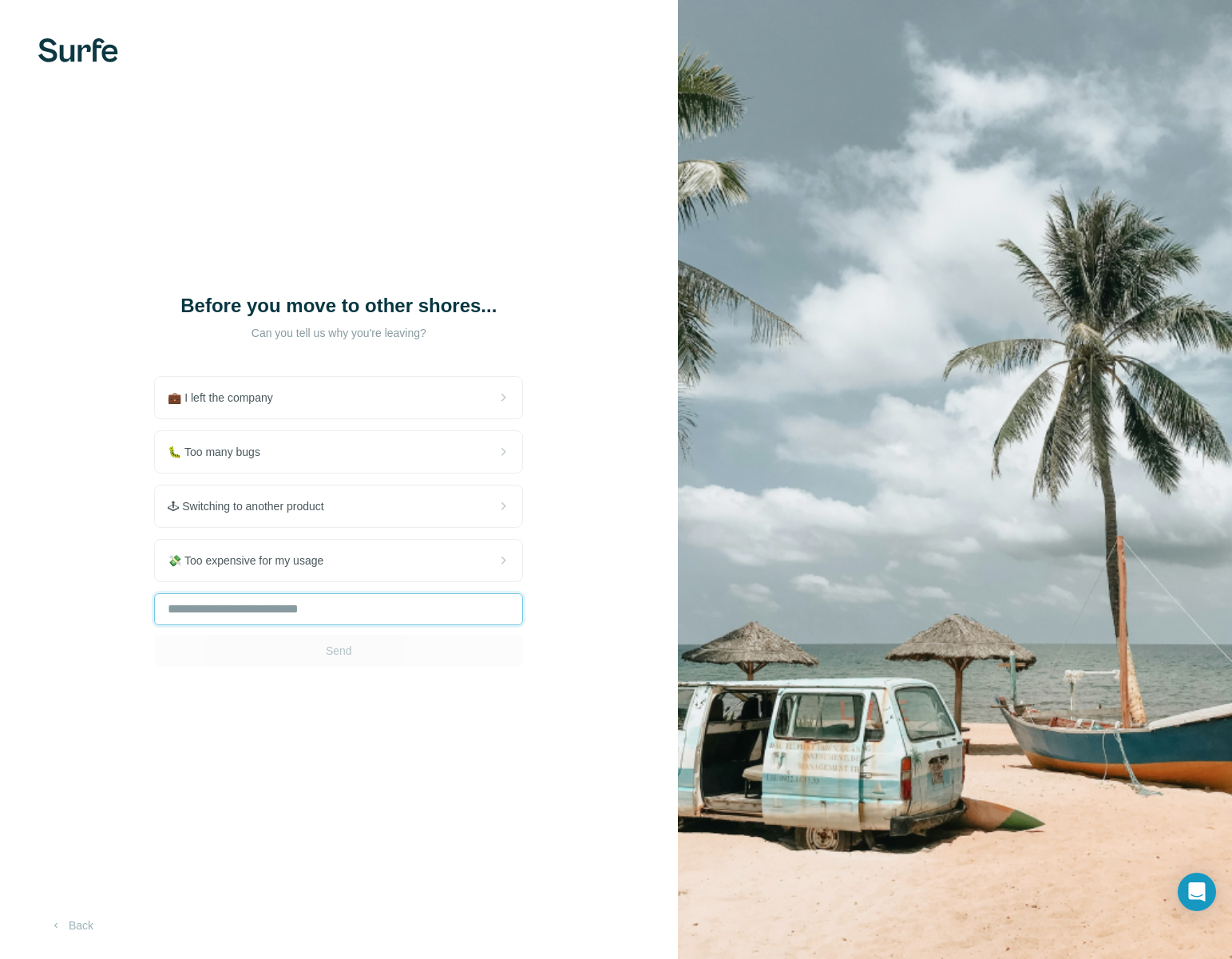
click at [320, 618] on input "text" at bounding box center [338, 609] width 369 height 32
type input "**********"
click at [323, 652] on button "Send" at bounding box center [338, 651] width 369 height 32
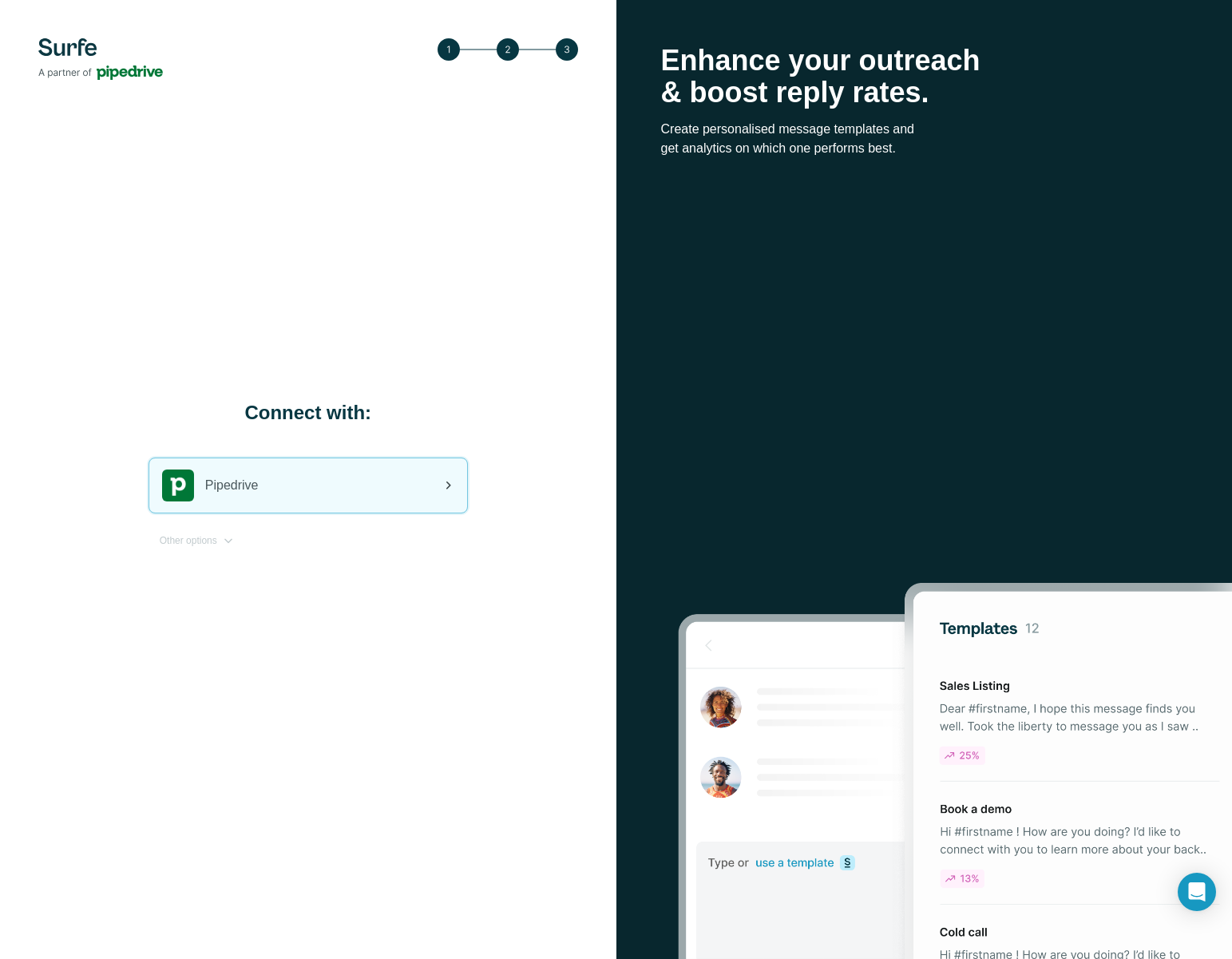
click at [435, 493] on div "Pipedrive" at bounding box center [308, 485] width 317 height 54
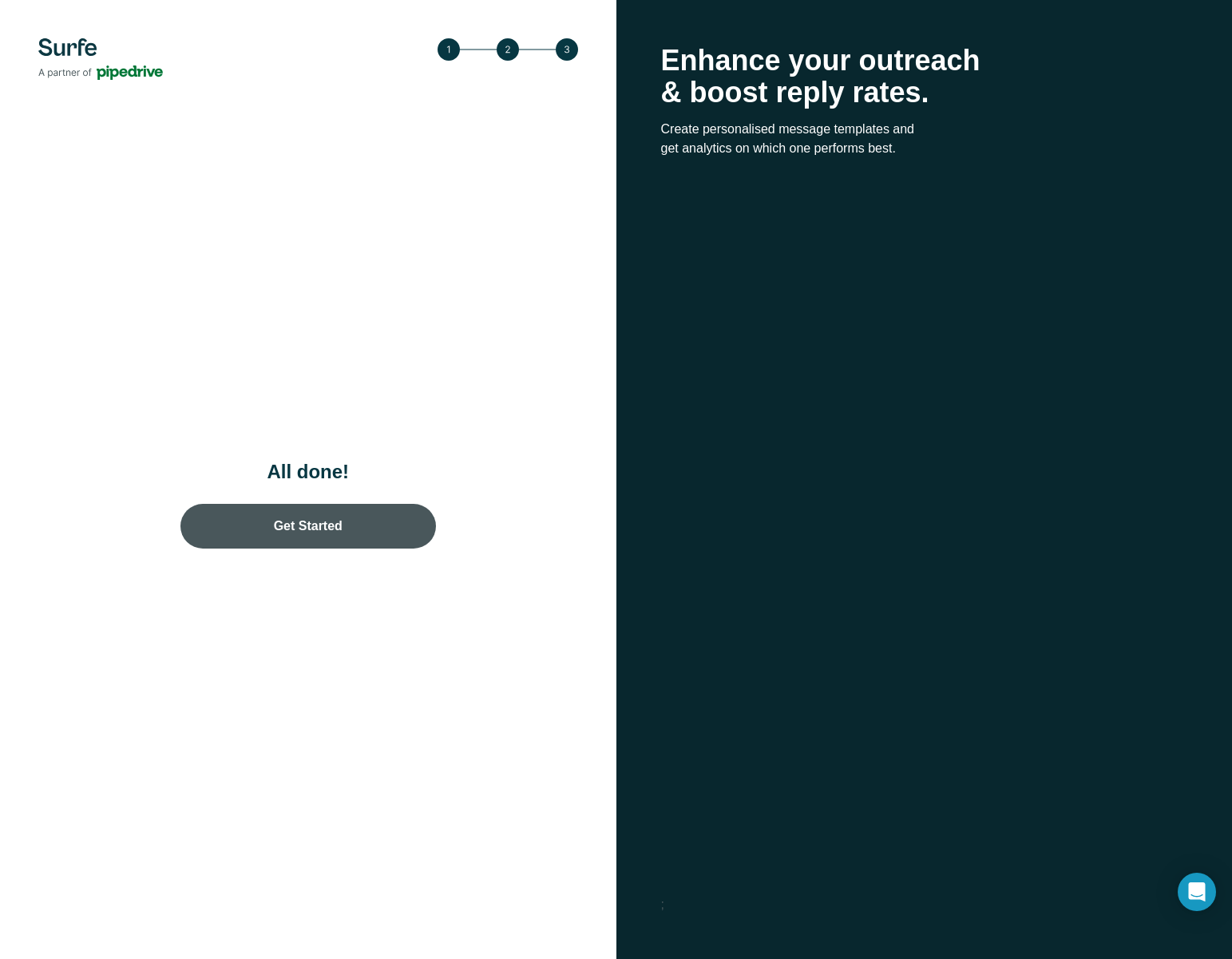
click at [354, 534] on link "Get Started" at bounding box center [308, 525] width 255 height 44
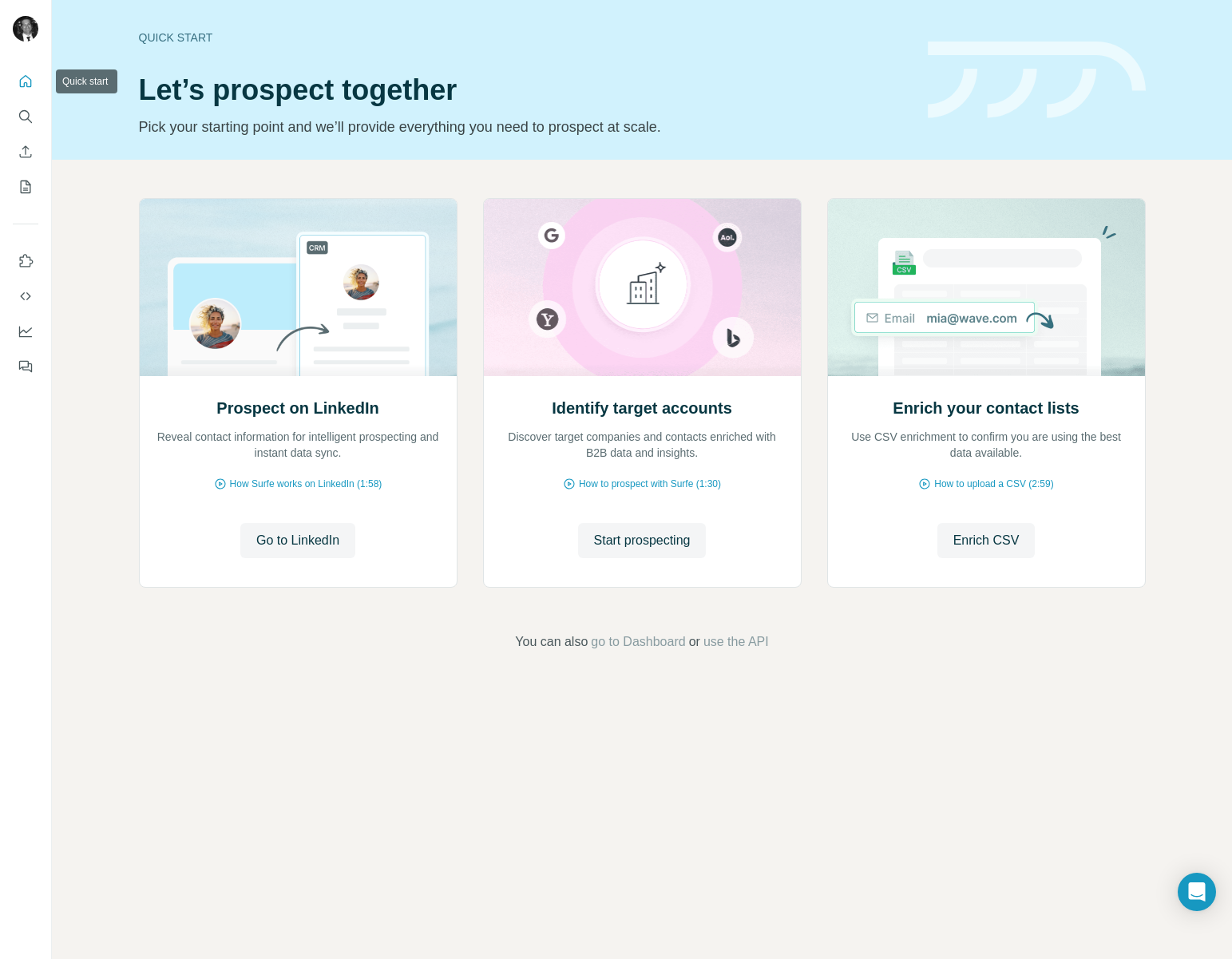
click at [28, 80] on icon "Quick start" at bounding box center [26, 82] width 16 height 16
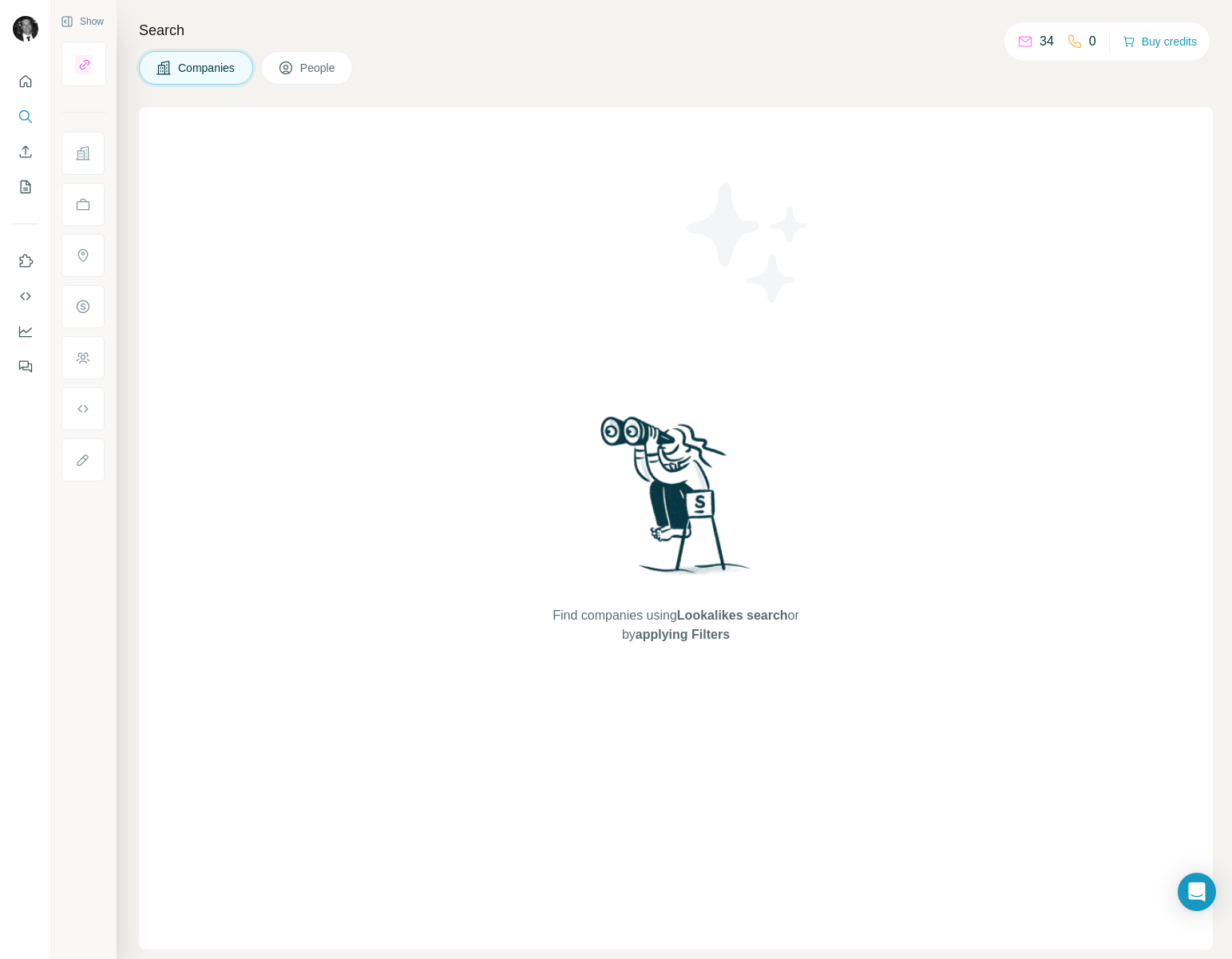
click at [490, 254] on div "Find companies using Lookalikes search or by applying Filters" at bounding box center [675, 528] width 1073 height 843
click at [23, 83] on icon "Quick start" at bounding box center [26, 82] width 16 height 16
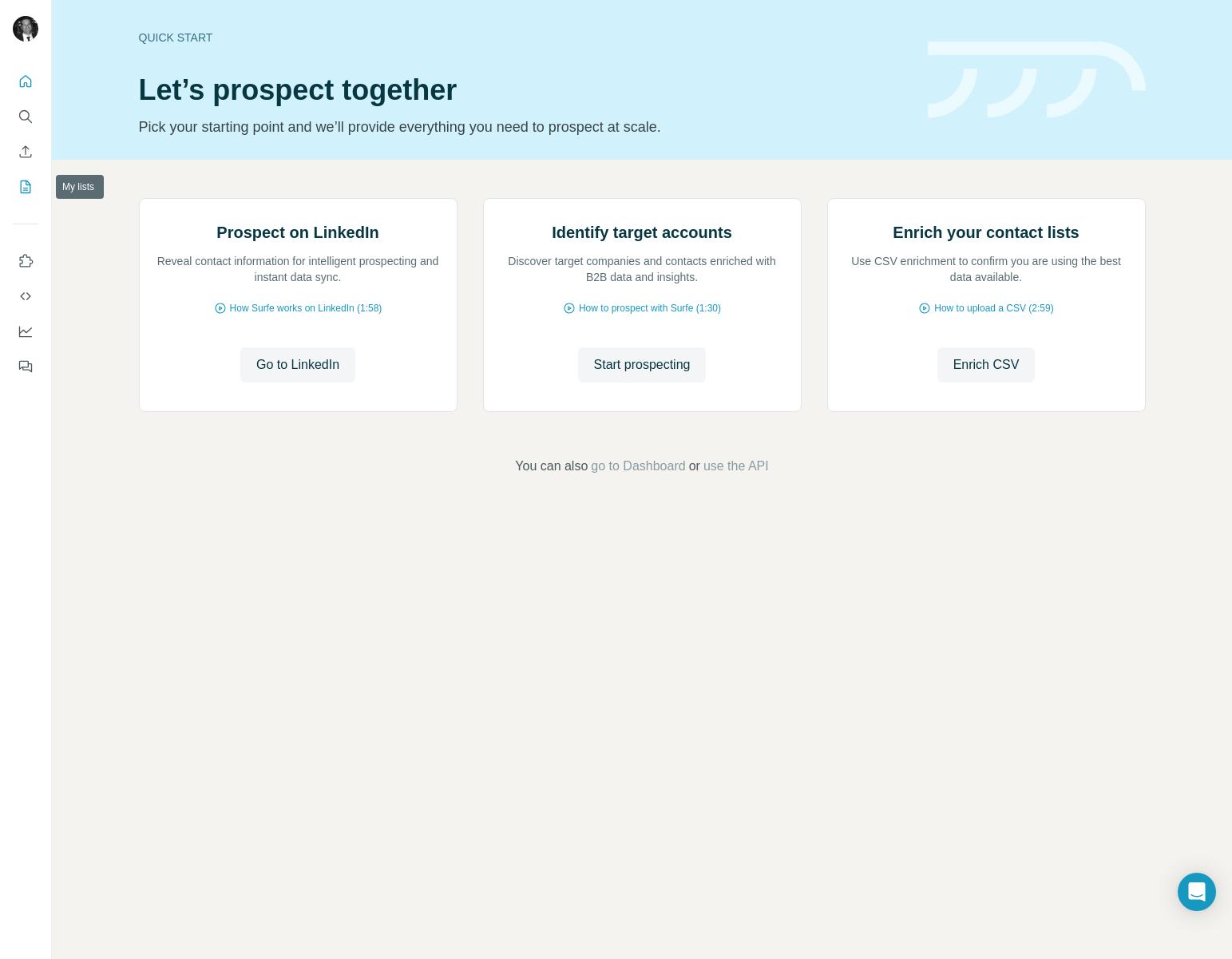
click at [31, 194] on button "My lists" at bounding box center [26, 186] width 26 height 29
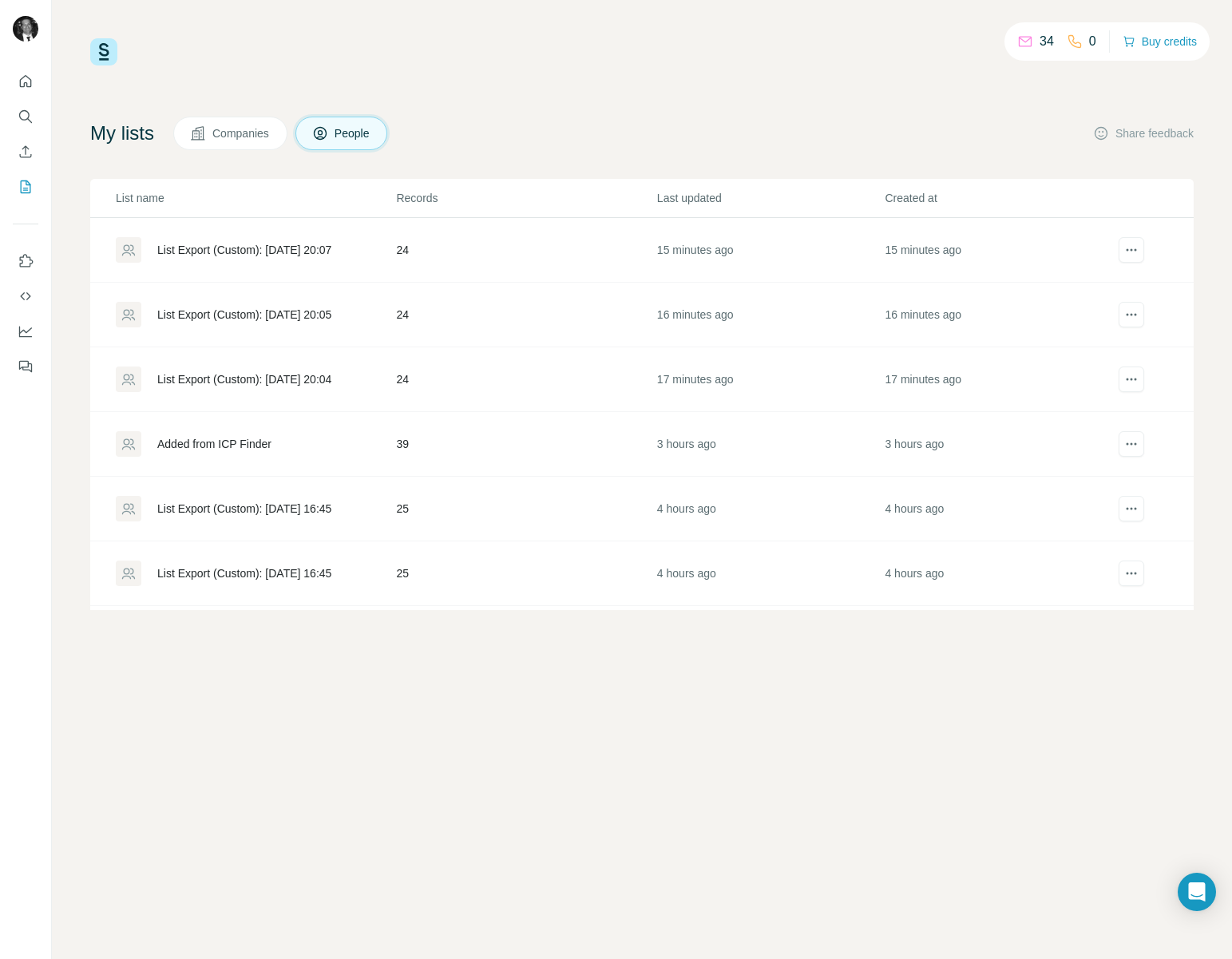
click at [232, 137] on span "Companies" at bounding box center [240, 133] width 58 height 16
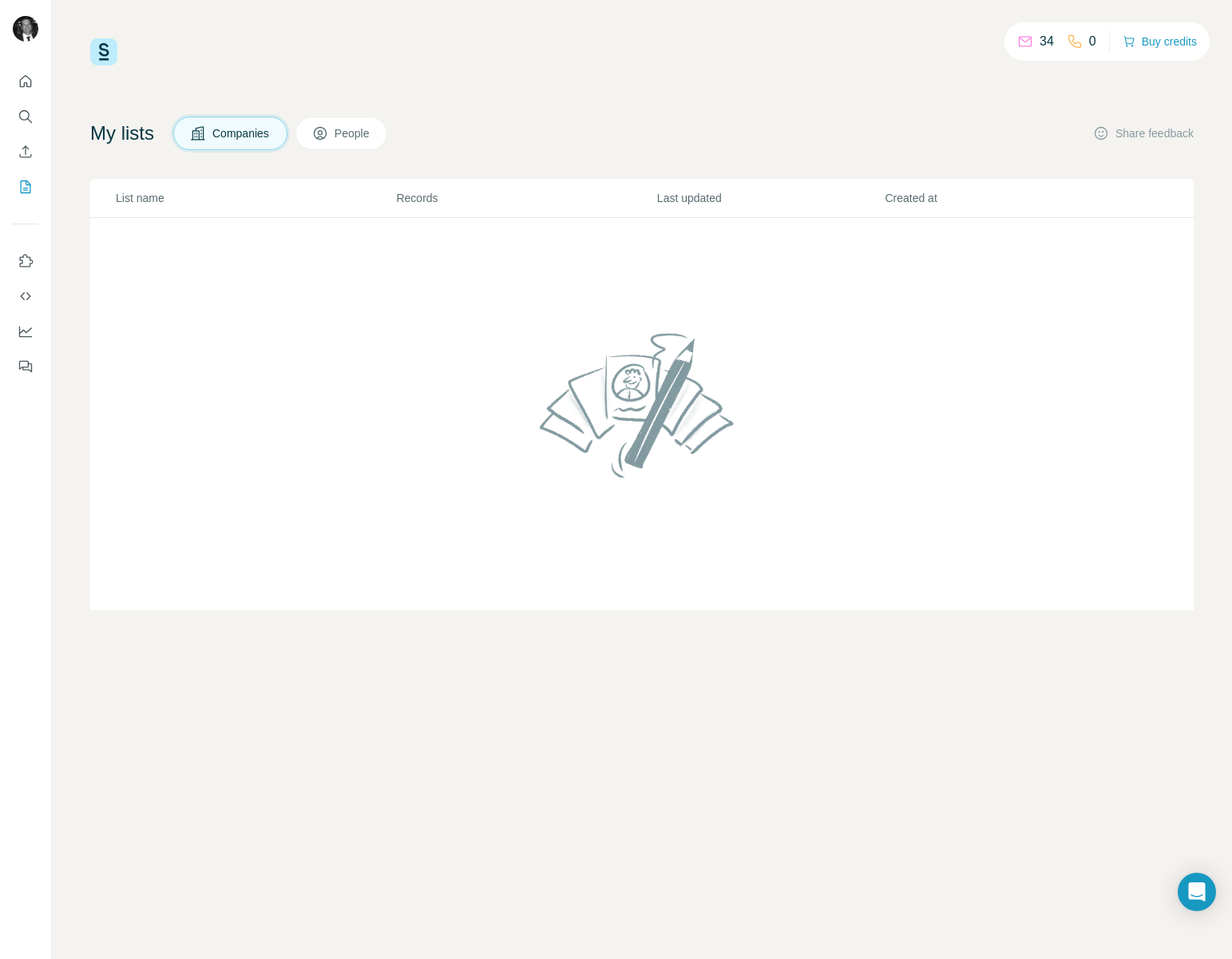
click at [344, 135] on span "People" at bounding box center [352, 133] width 36 height 16
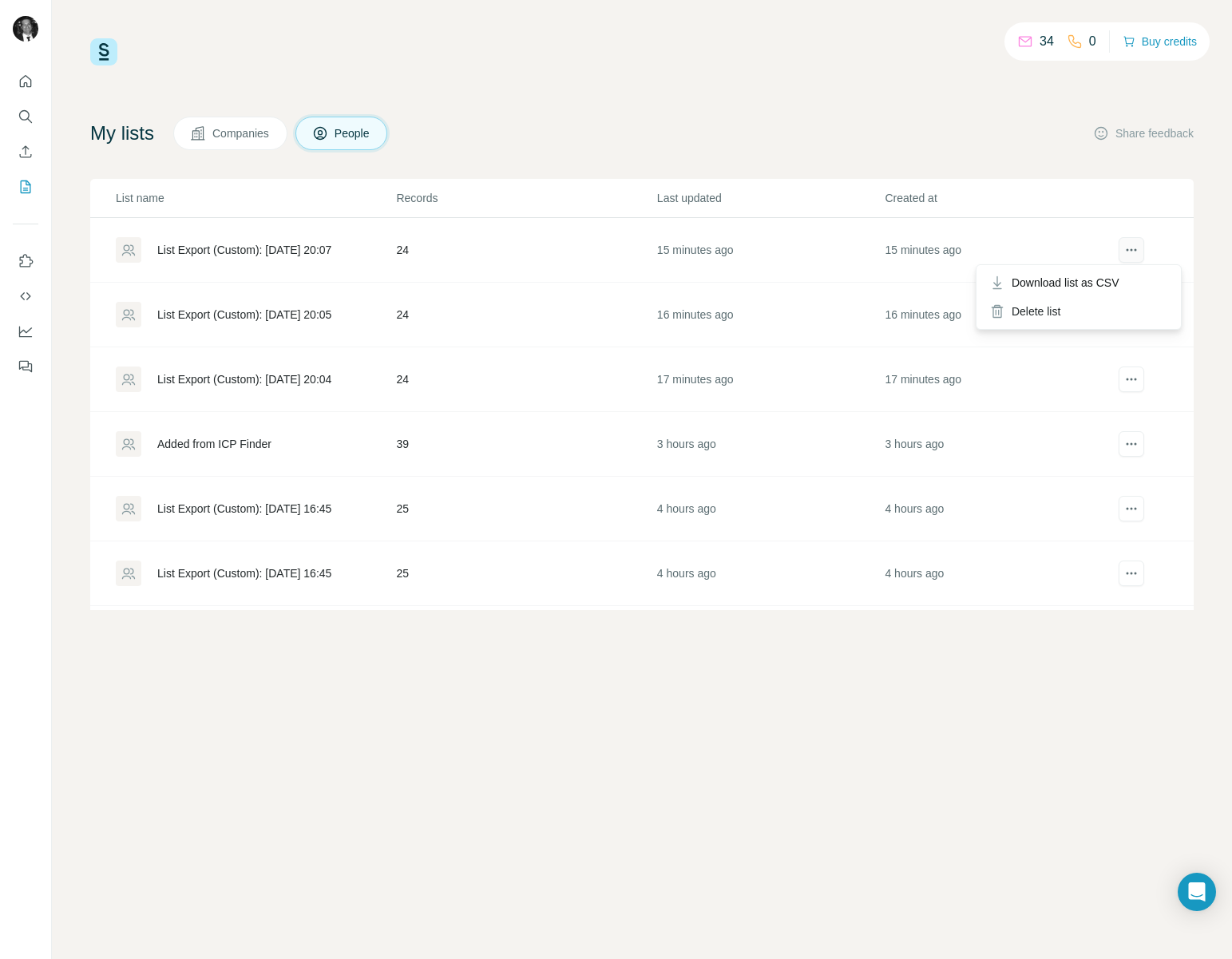
click at [1132, 247] on icon "actions" at bounding box center [1131, 249] width 16 height 16
click at [275, 242] on div "List Export (Custom): [DATE] 20:07" at bounding box center [244, 249] width 174 height 16
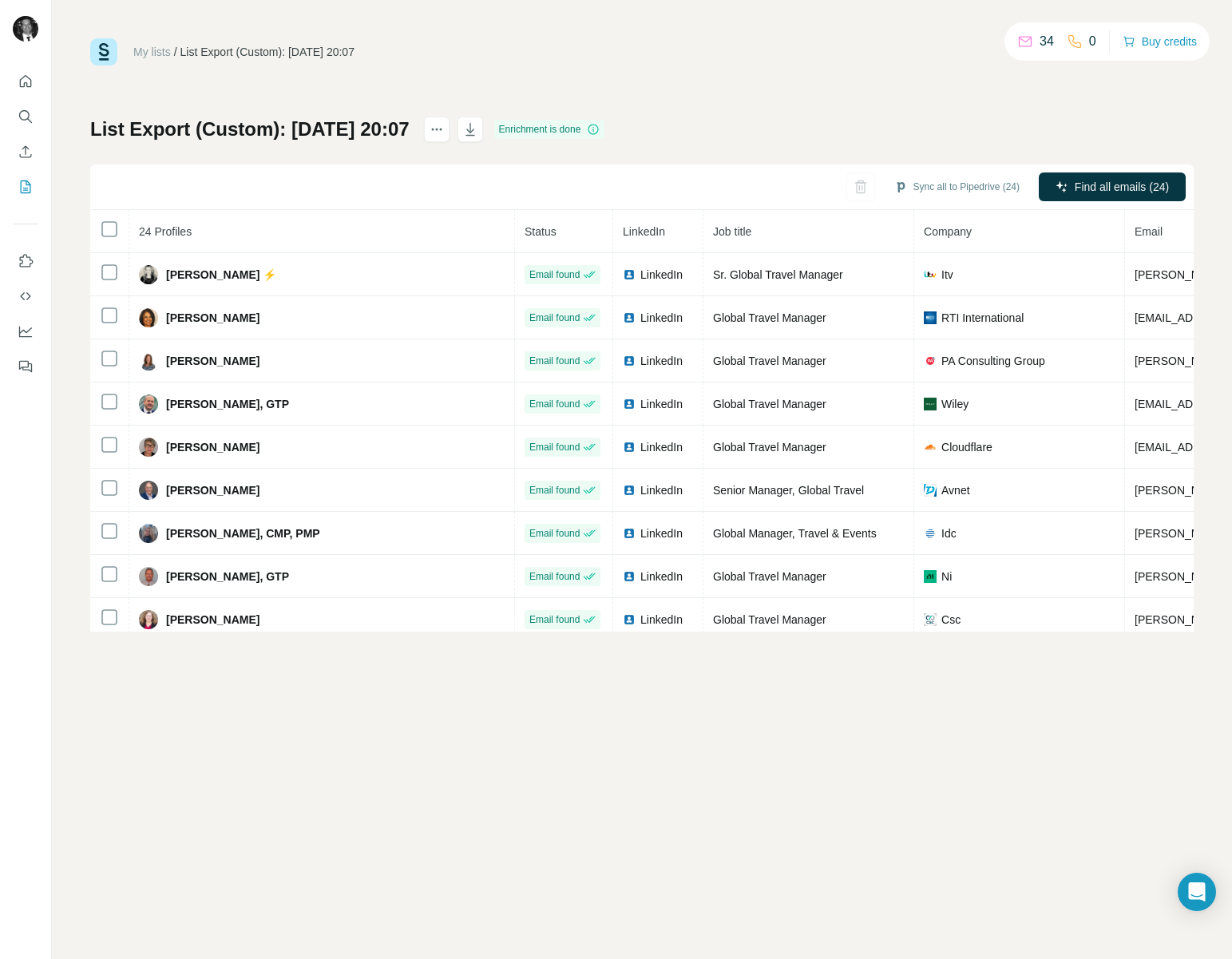
click at [885, 114] on div "My lists / List Export (Custom): [DATE] 20:07 34 0 Buy credits List Export (Cus…" at bounding box center [642, 335] width 1103 height 593
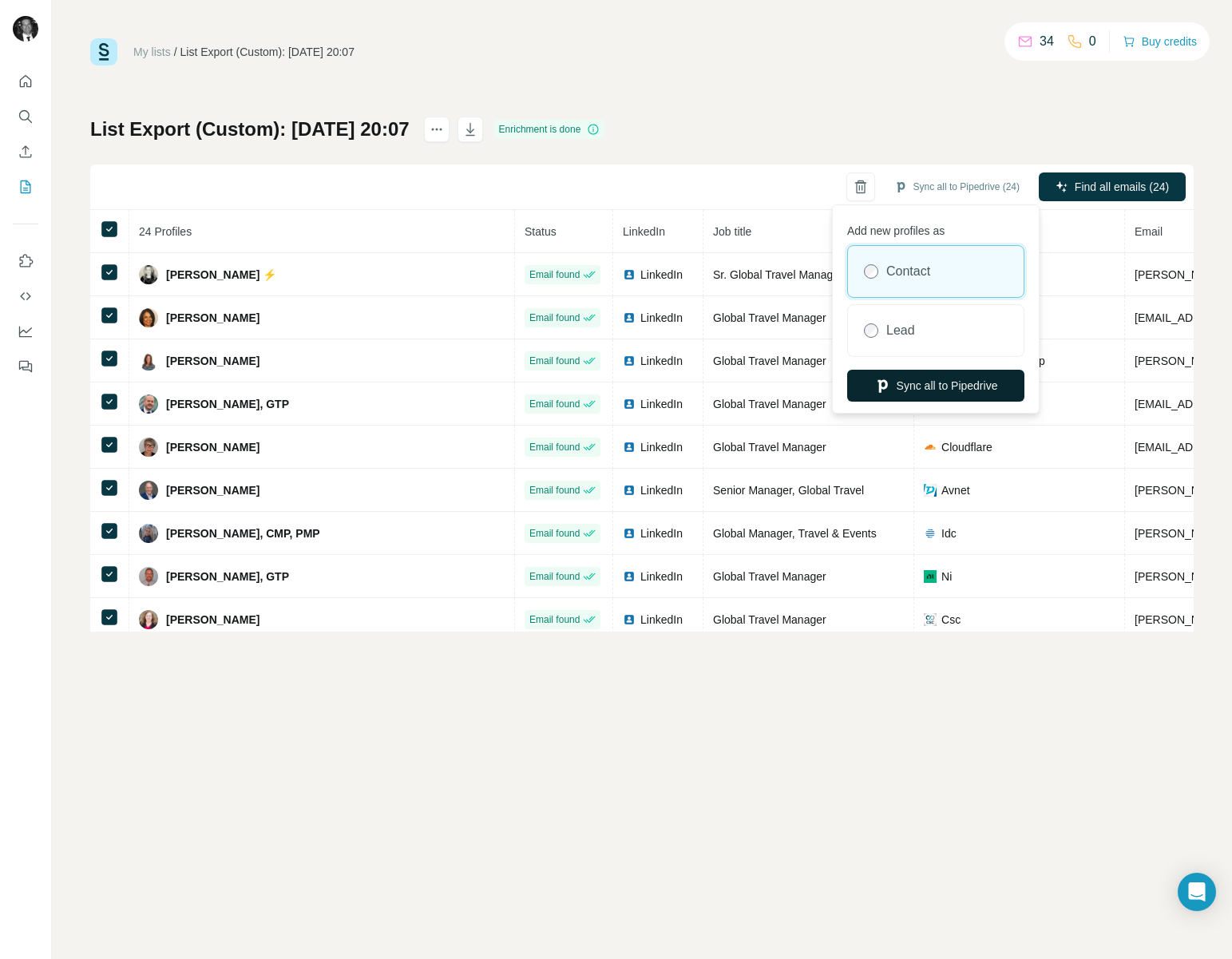
click at [947, 392] on button "Sync all to Pipedrive" at bounding box center [935, 385] width 177 height 32
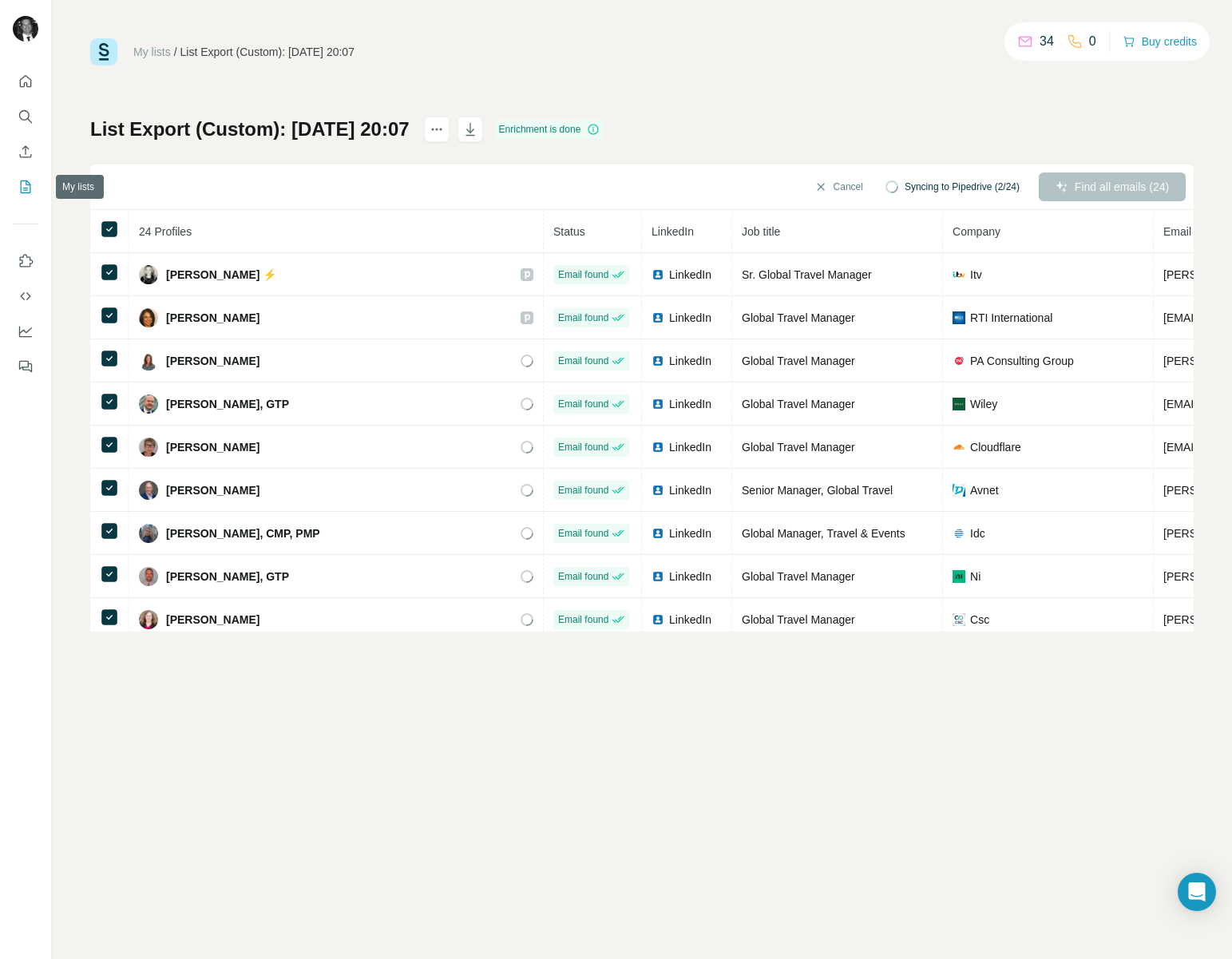
click at [19, 178] on icon "My lists" at bounding box center [26, 186] width 16 height 16
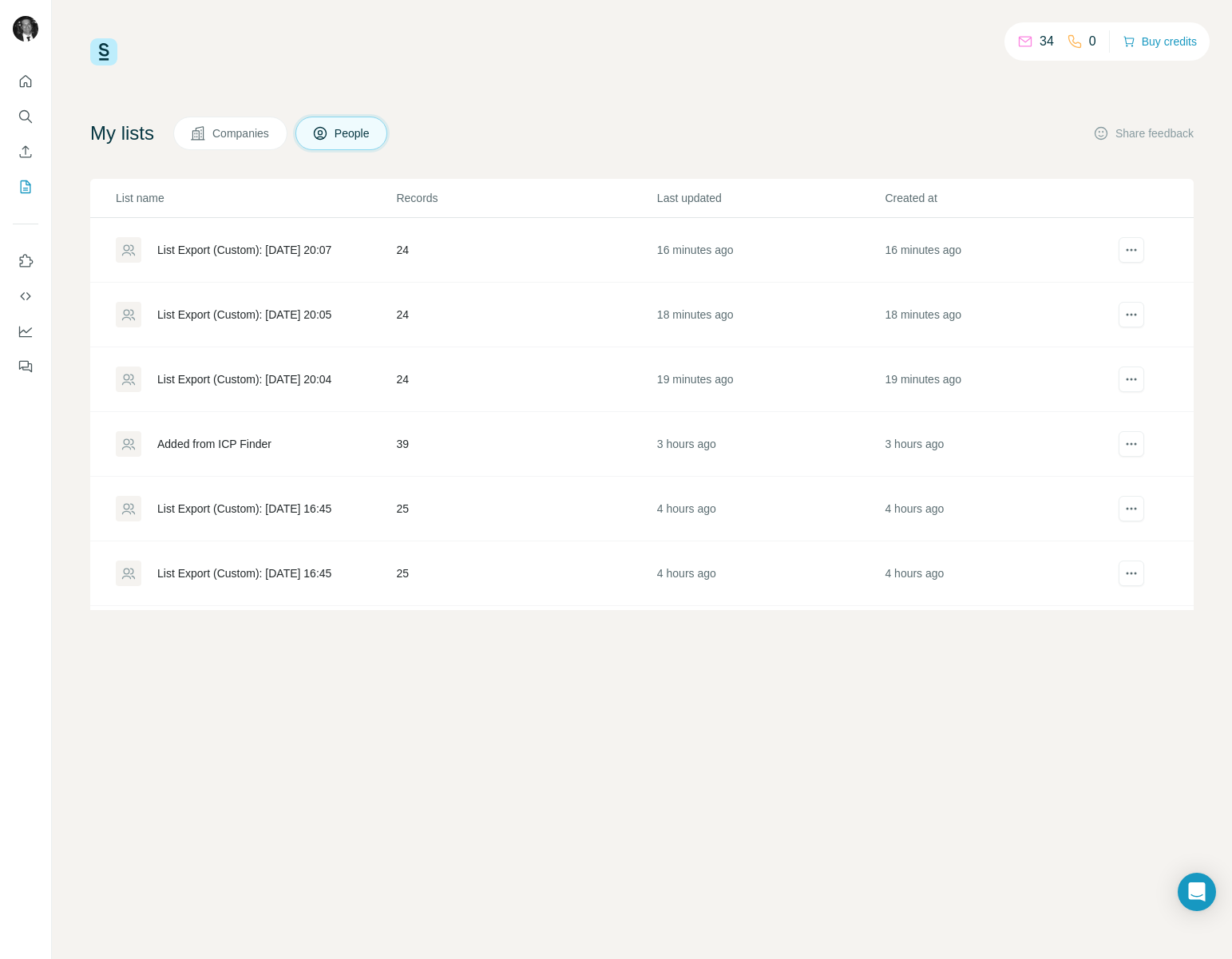
click at [222, 308] on div "List Export (Custom): [DATE] 20:05" at bounding box center [244, 314] width 174 height 16
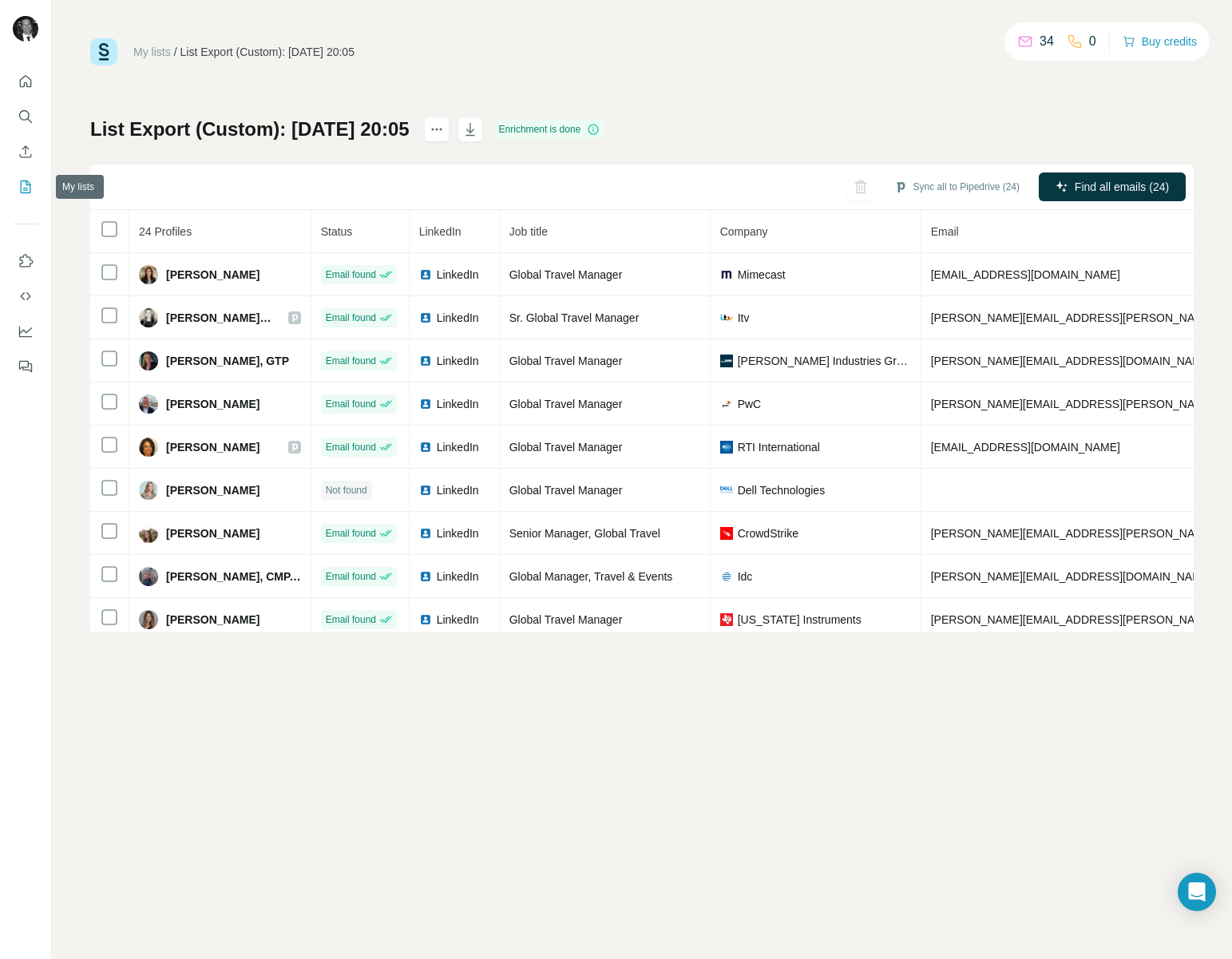
click at [23, 190] on icon "My lists" at bounding box center [26, 186] width 16 height 16
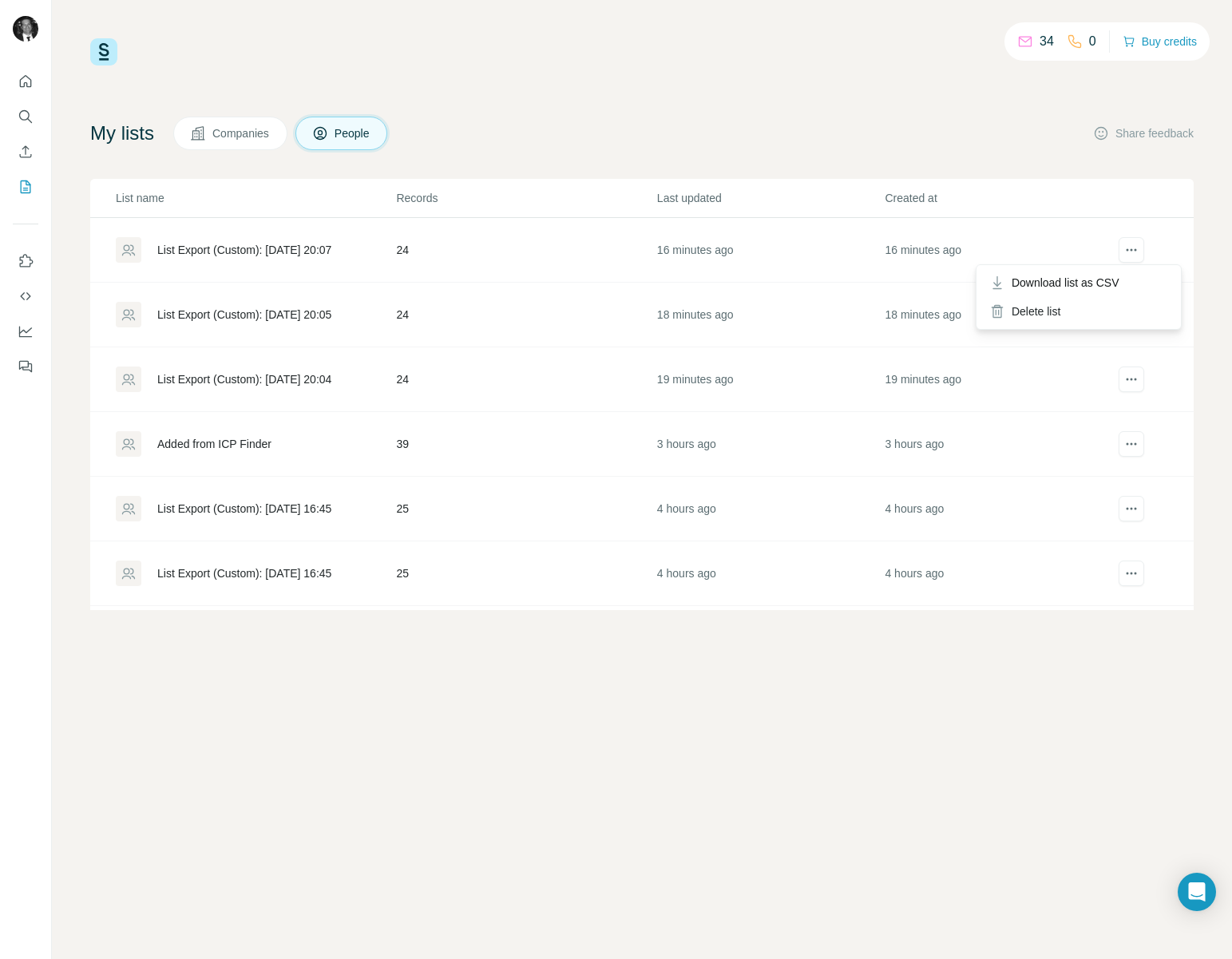
click at [1145, 250] on div at bounding box center [1130, 250] width 35 height 26
click at [1123, 194] on th at bounding box center [1152, 198] width 82 height 39
click at [312, 373] on div "List Export (Custom): [DATE] 20:04" at bounding box center [244, 379] width 174 height 16
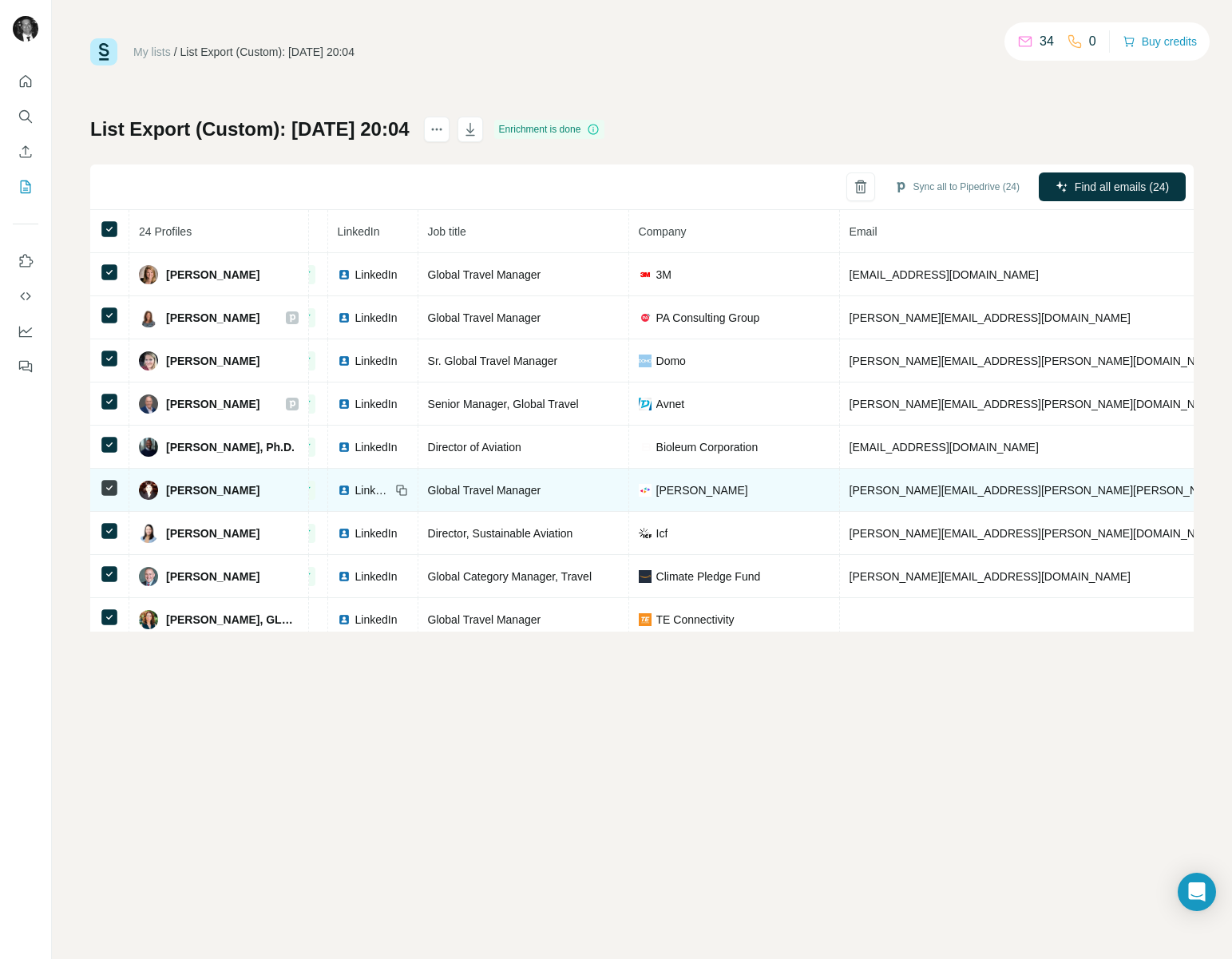
scroll to position [52, 79]
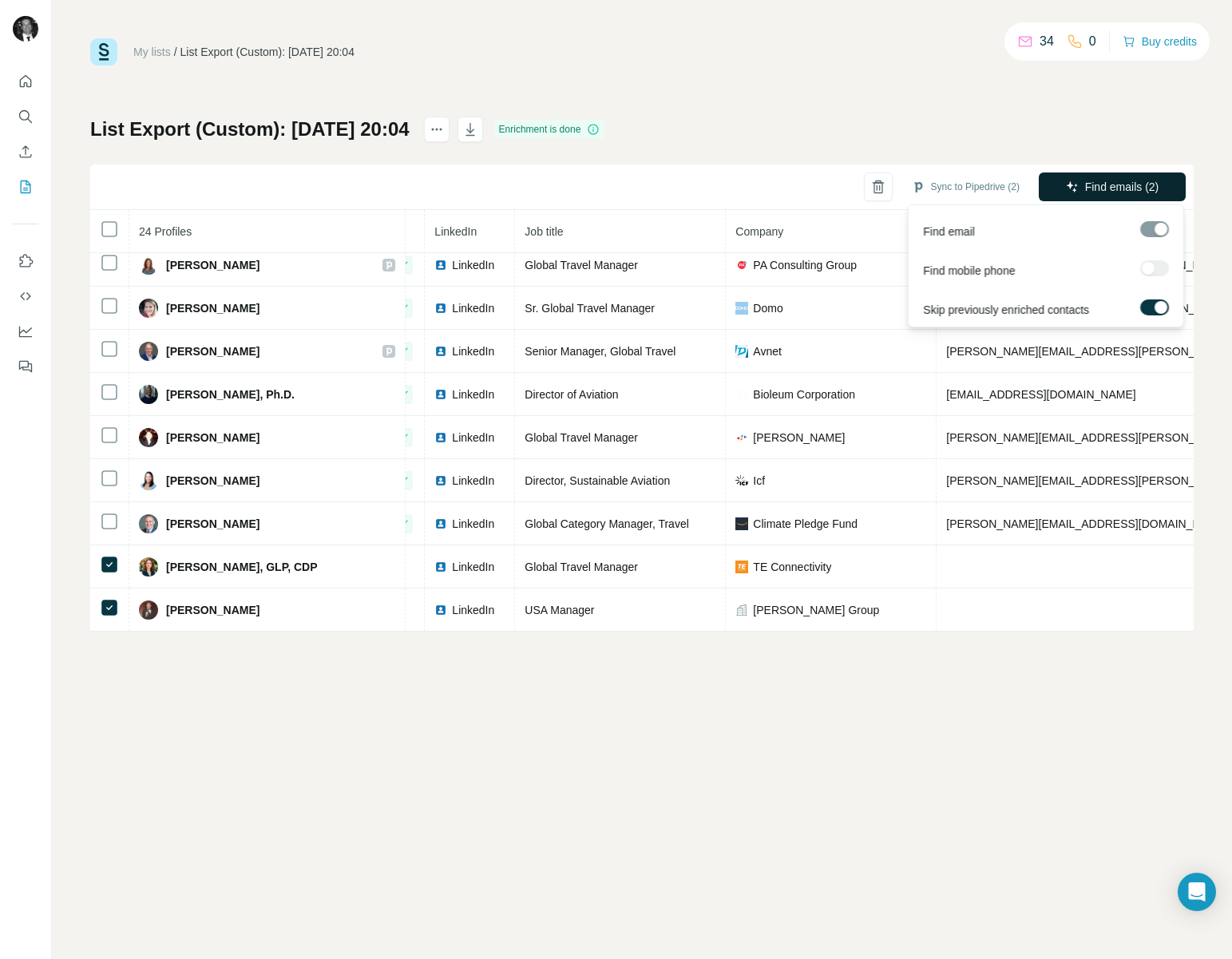
click at [1101, 191] on span "Find emails (2)" at bounding box center [1122, 186] width 74 height 16
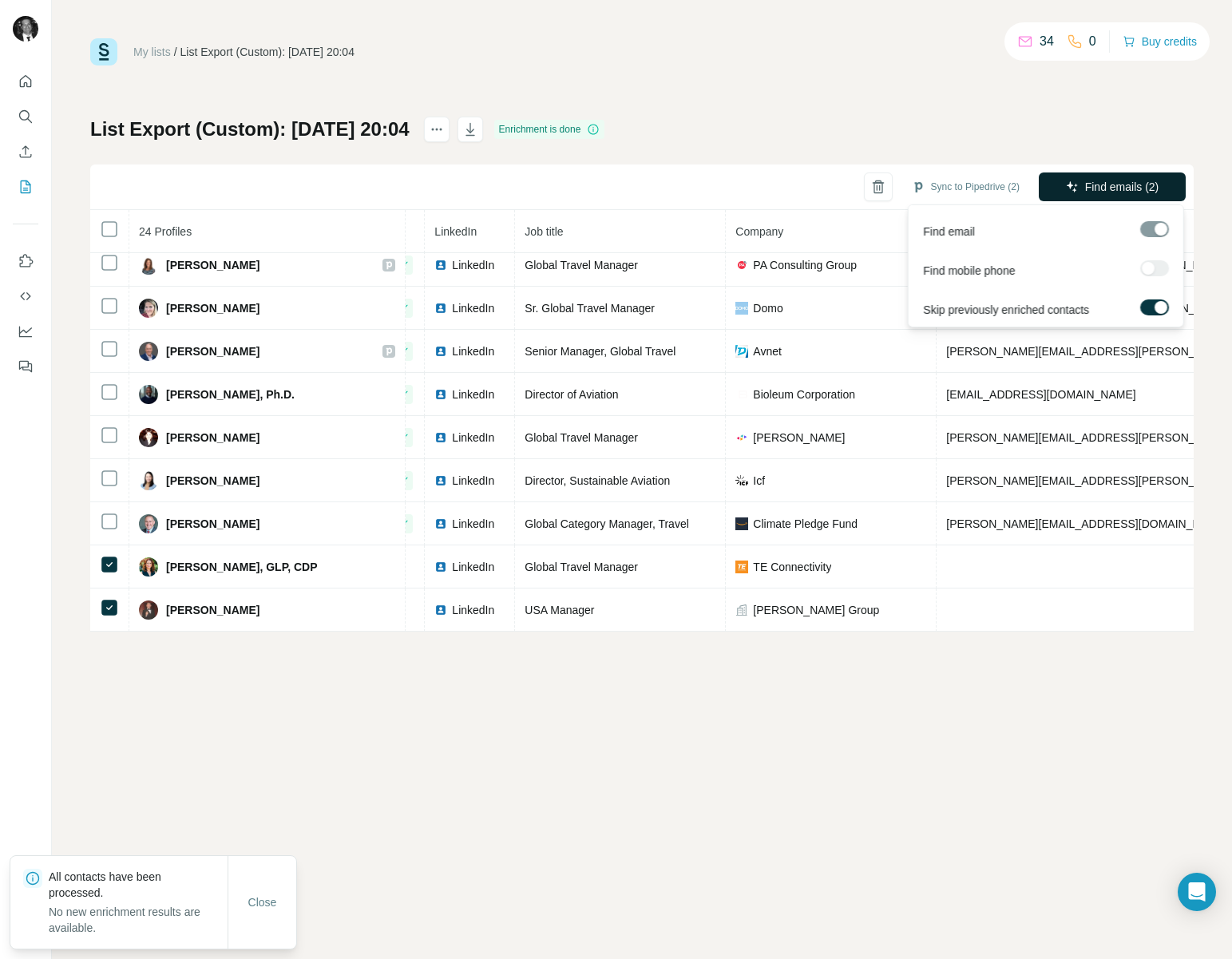
click at [1115, 174] on button "Find emails (2)" at bounding box center [1112, 186] width 147 height 29
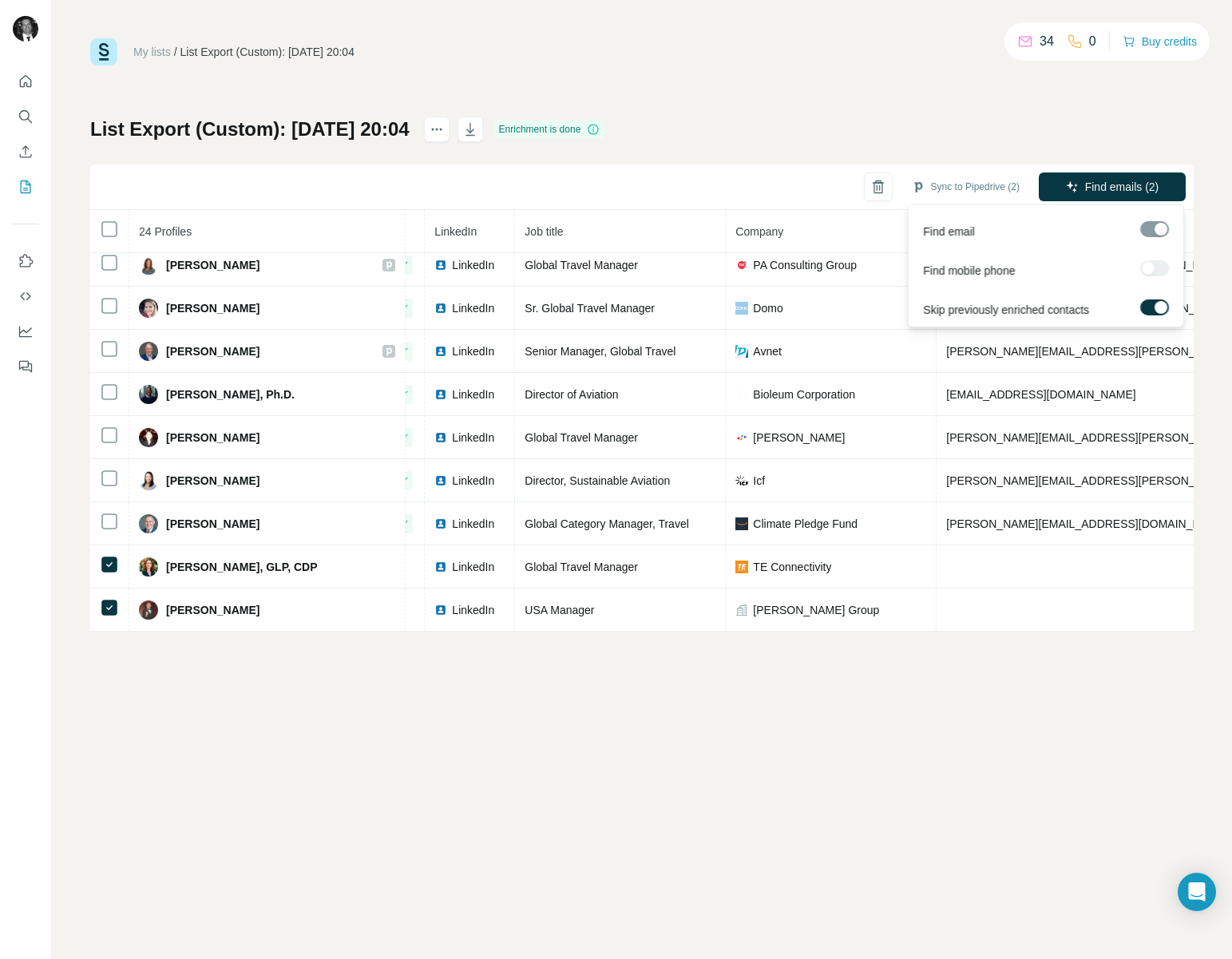
click at [938, 228] on span "Find email" at bounding box center [948, 232] width 52 height 16
click at [963, 310] on span "Skip previously enriched contacts" at bounding box center [1005, 309] width 166 height 16
click at [1095, 178] on span "Find emails (2)" at bounding box center [1122, 186] width 74 height 16
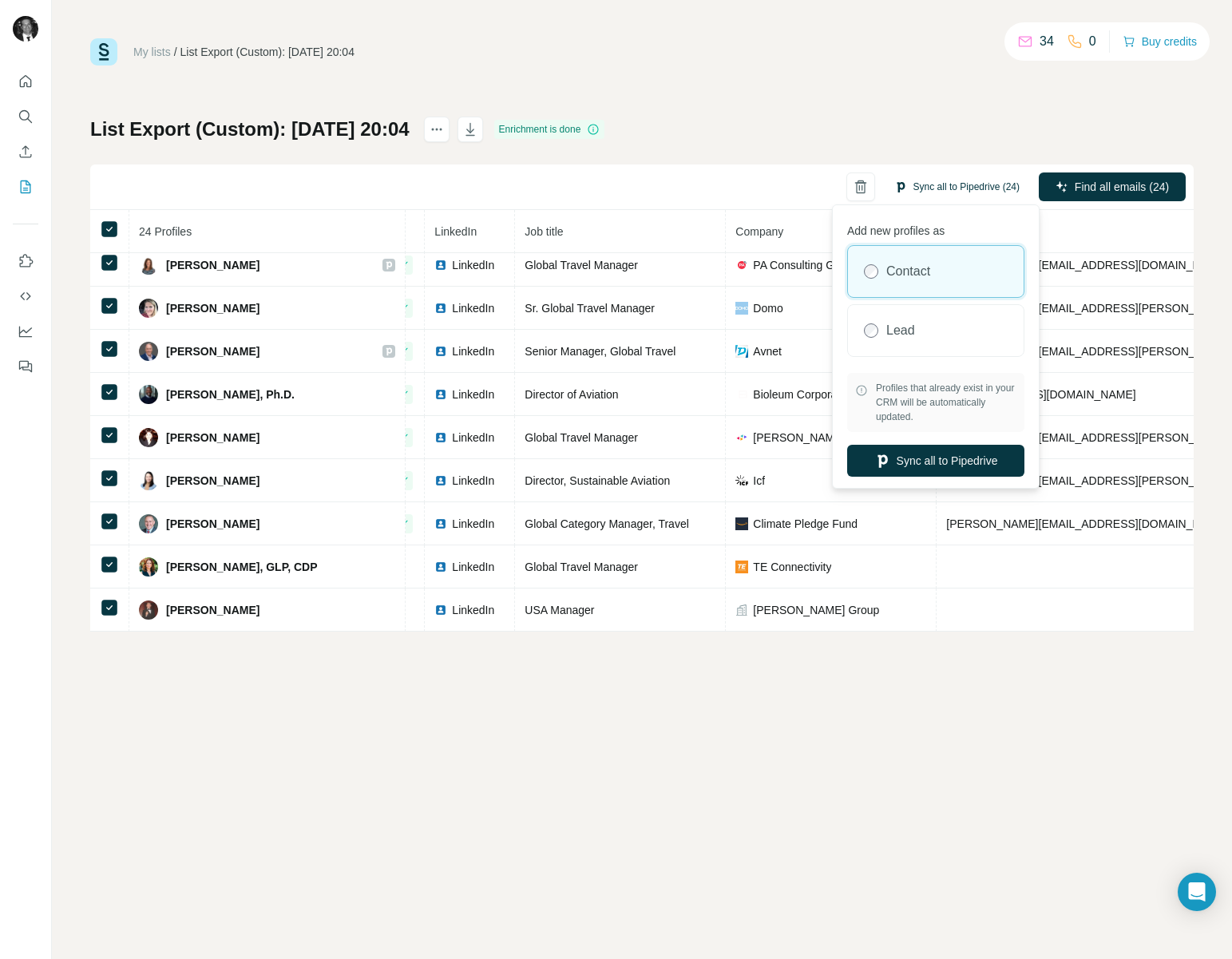
click at [918, 185] on button "Sync all to Pipedrive (24)" at bounding box center [957, 186] width 148 height 24
click at [931, 461] on button "Sync all to Pipedrive" at bounding box center [935, 460] width 177 height 32
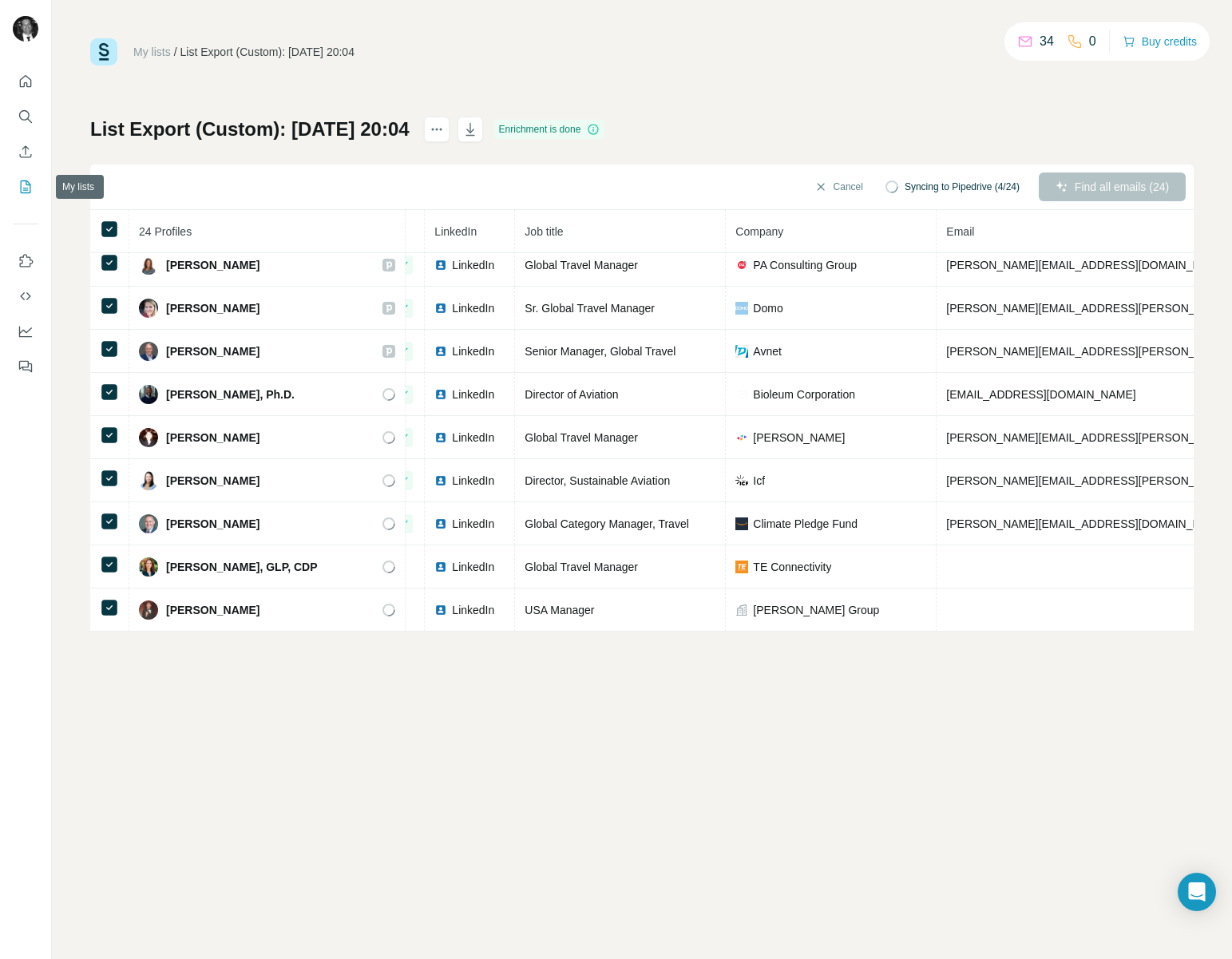
click at [23, 182] on icon "My lists" at bounding box center [26, 186] width 16 height 16
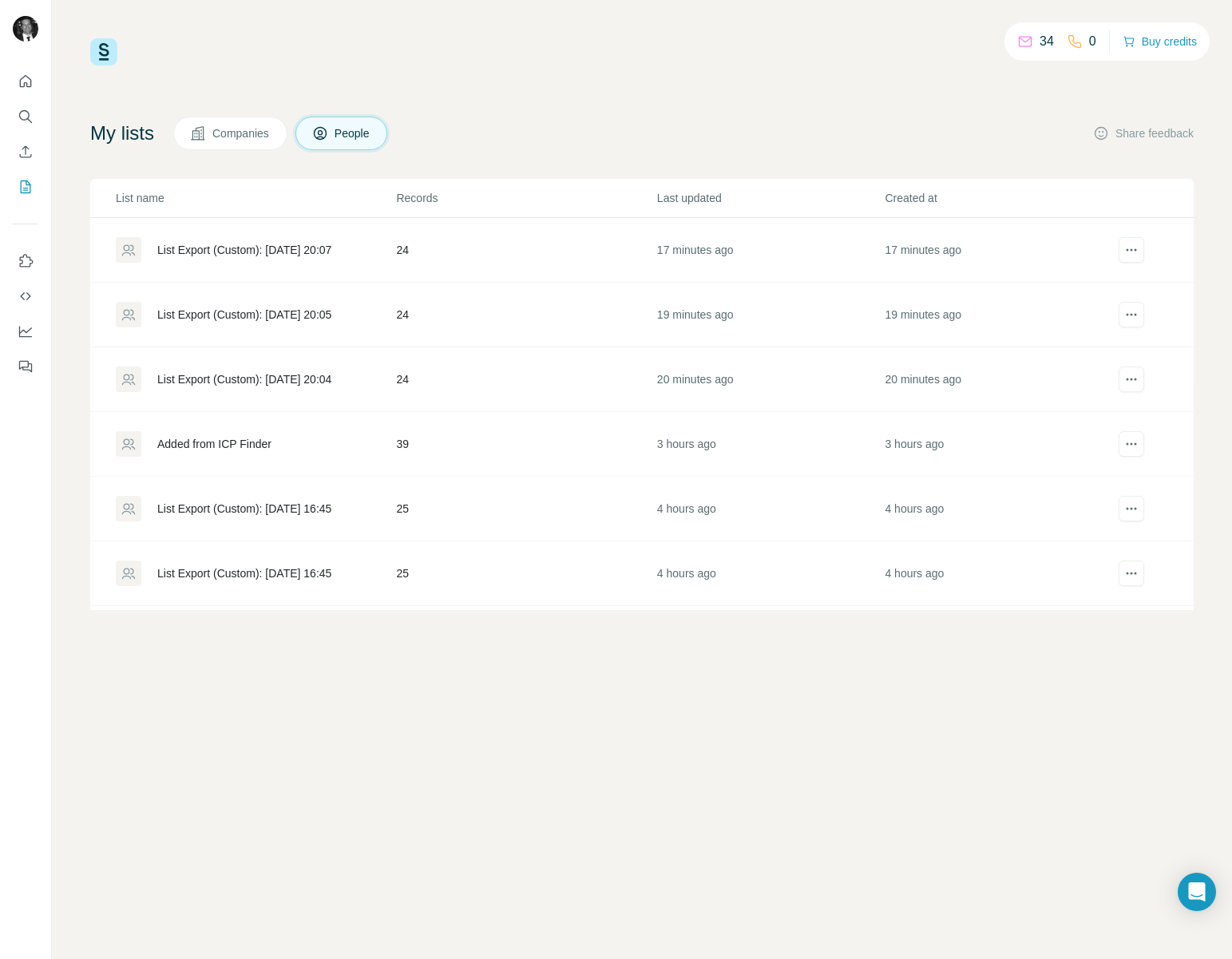
click at [210, 318] on div "List Export (Custom): [DATE] 20:05" at bounding box center [244, 314] width 174 height 16
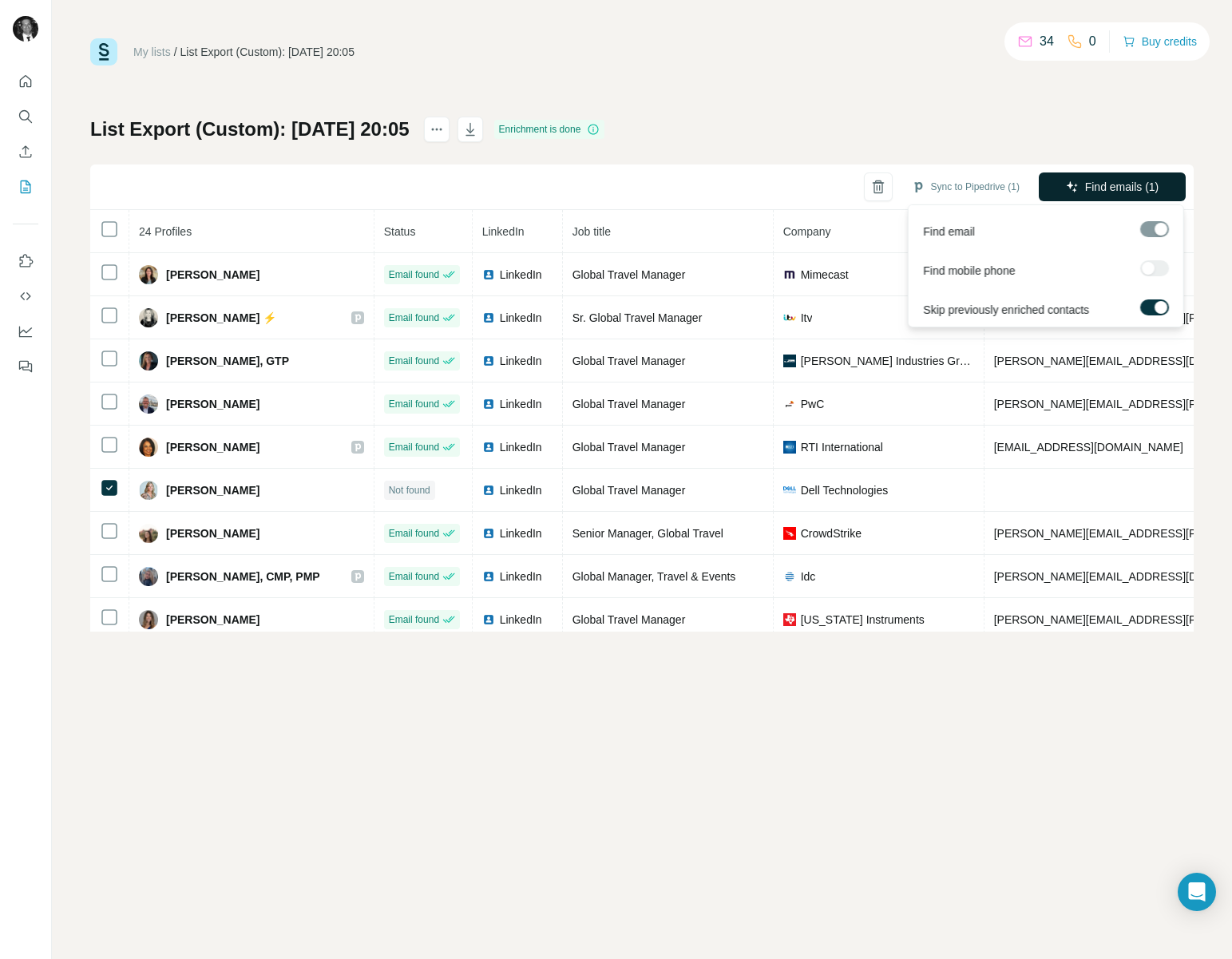
click at [1090, 194] on span "Find emails (1)" at bounding box center [1122, 186] width 74 height 16
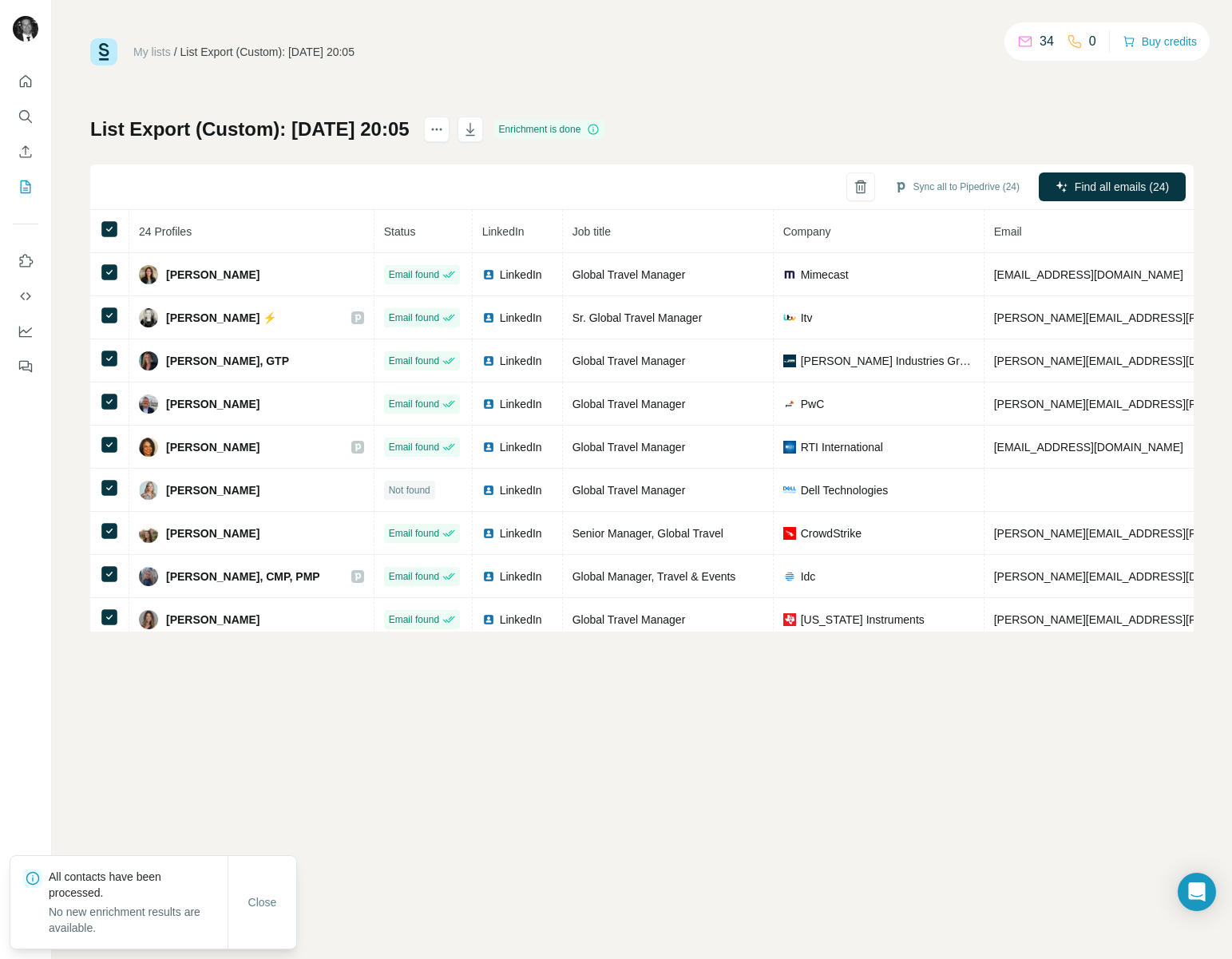
click at [935, 171] on div "Sync all to Pipedrive (24) Find all emails (24)" at bounding box center [642, 187] width 1103 height 45
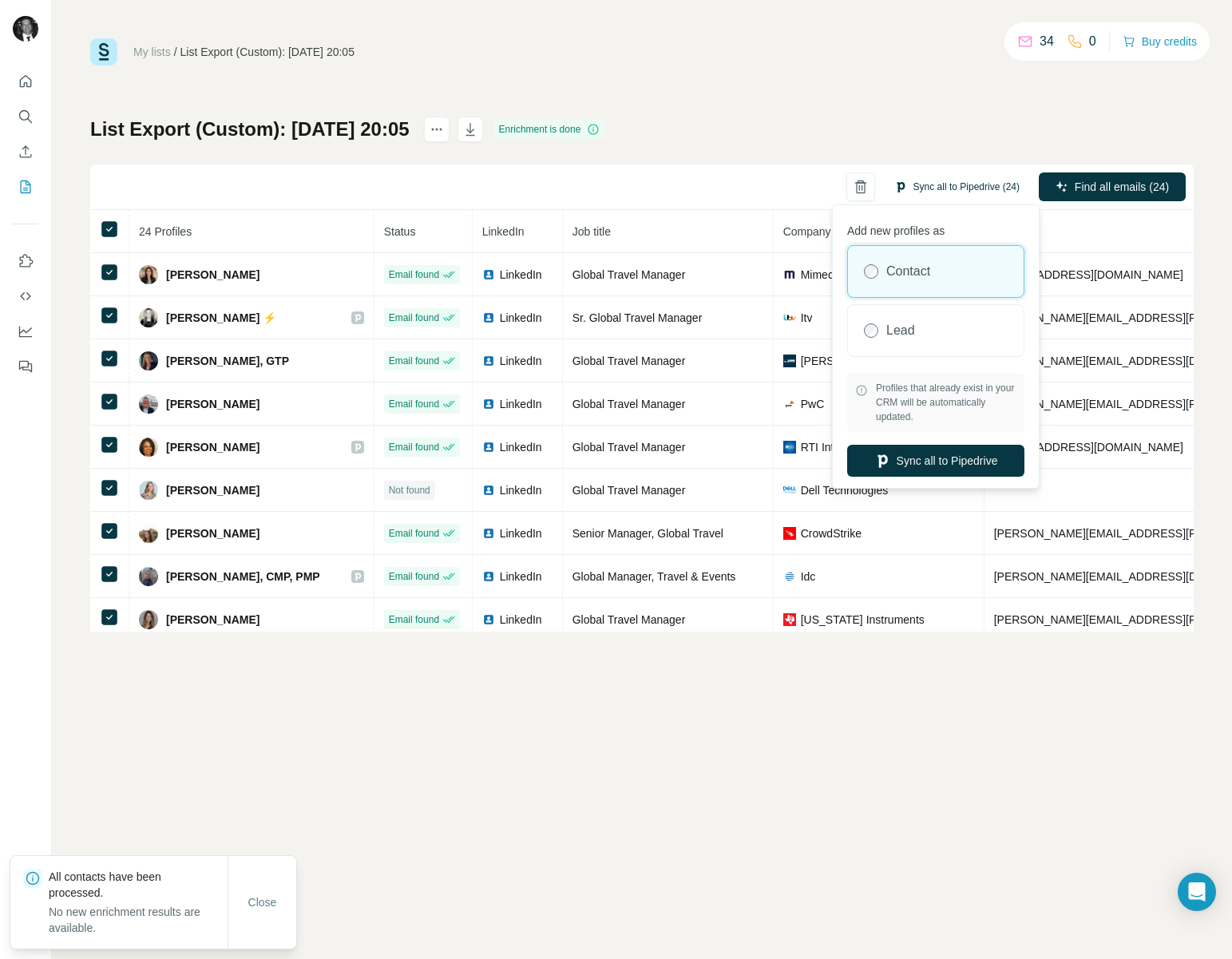
click at [950, 183] on button "Sync all to Pipedrive (24)" at bounding box center [957, 186] width 148 height 24
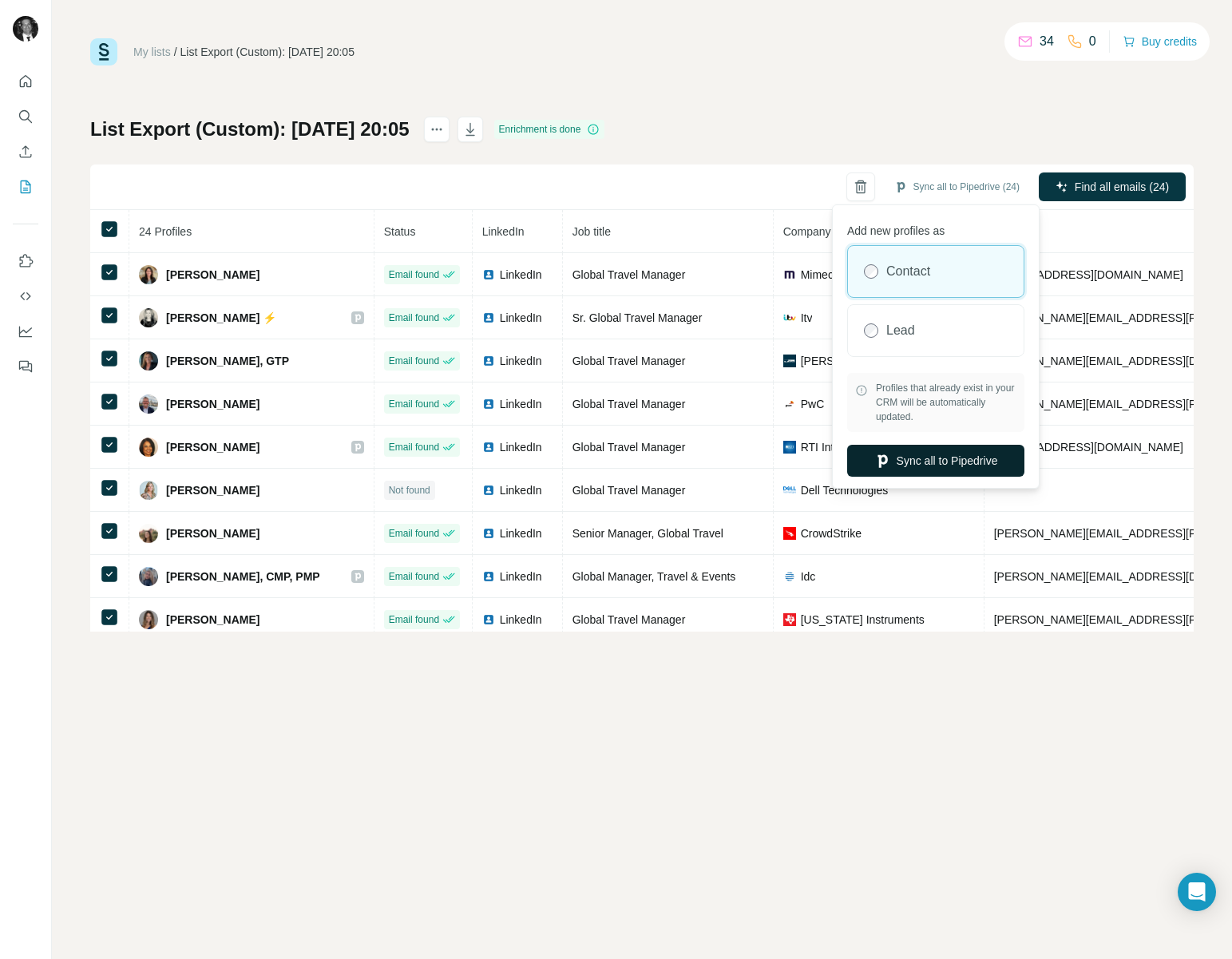
click at [943, 455] on button "Sync all to Pipedrive" at bounding box center [935, 460] width 177 height 32
